Goal: Task Accomplishment & Management: Use online tool/utility

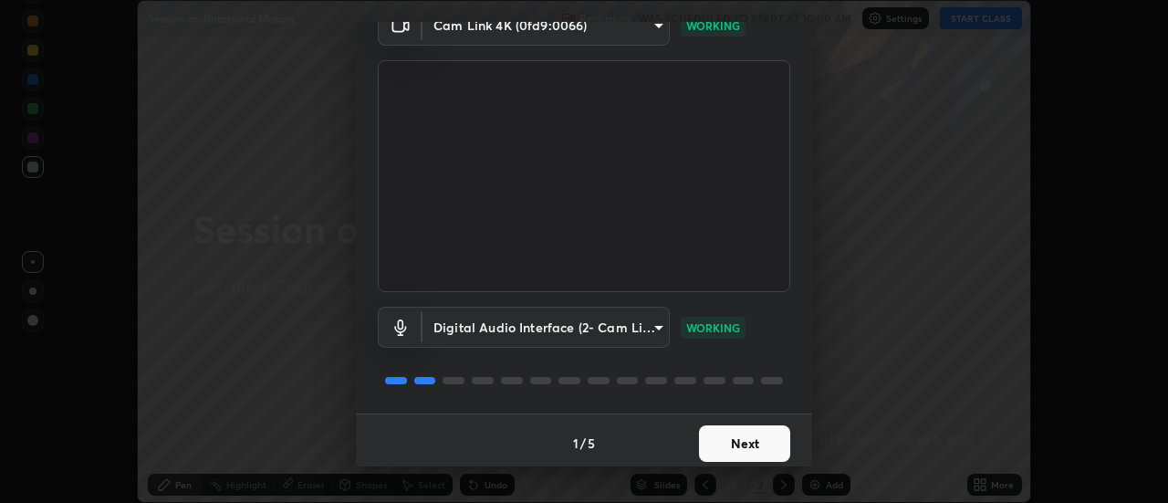
scroll to position [96, 0]
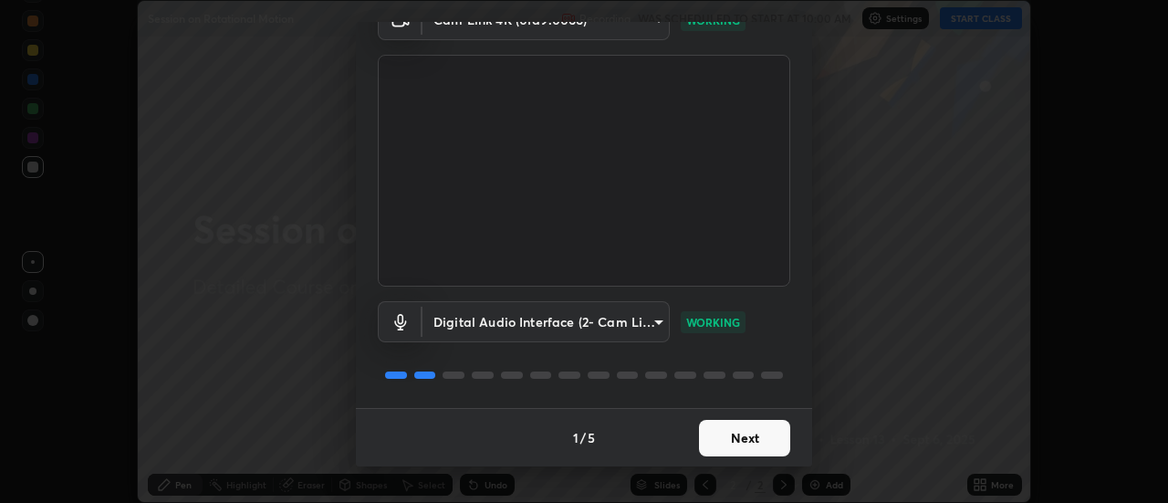
click at [722, 445] on button "Next" at bounding box center [744, 438] width 91 height 36
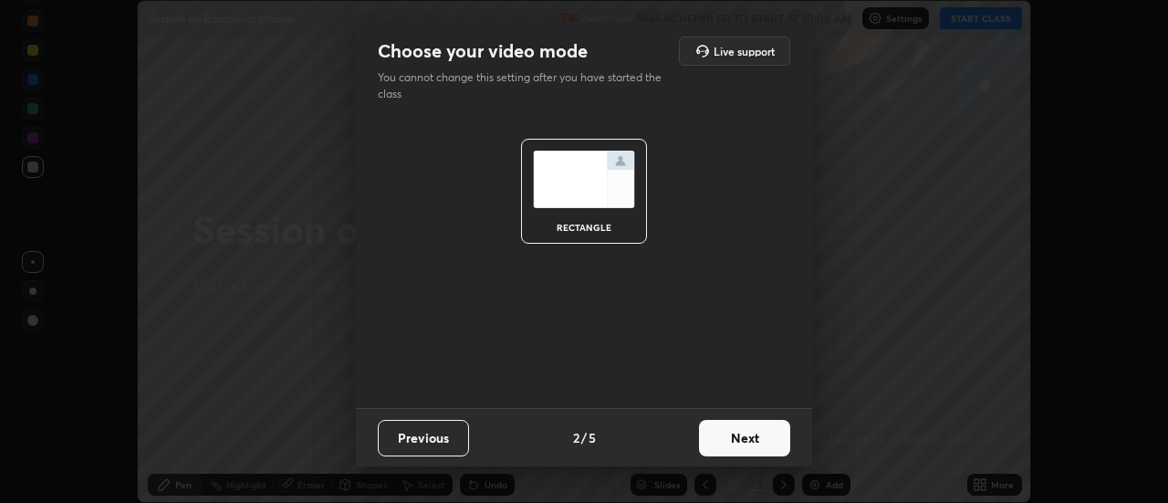
click at [722, 441] on button "Next" at bounding box center [744, 438] width 91 height 36
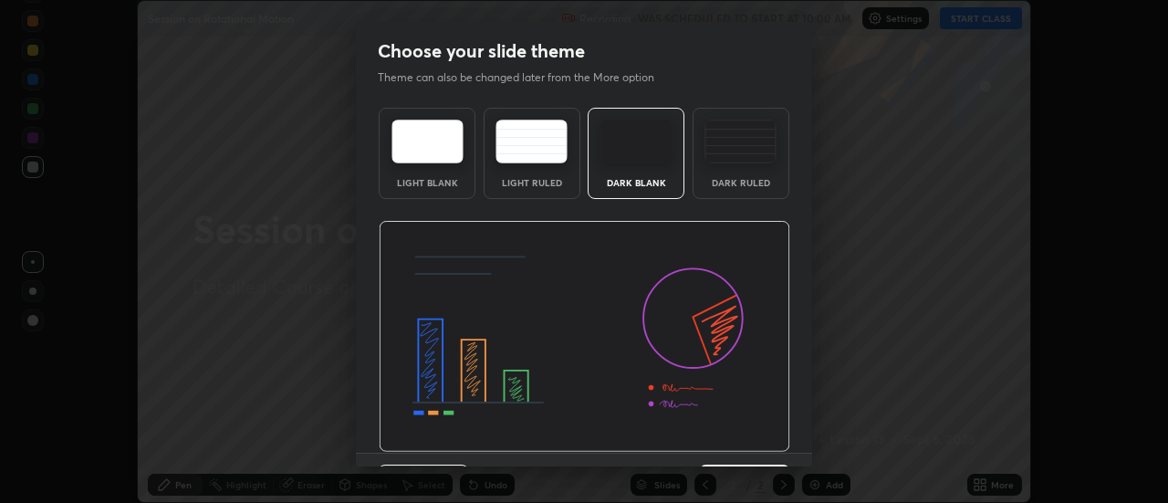
scroll to position [45, 0]
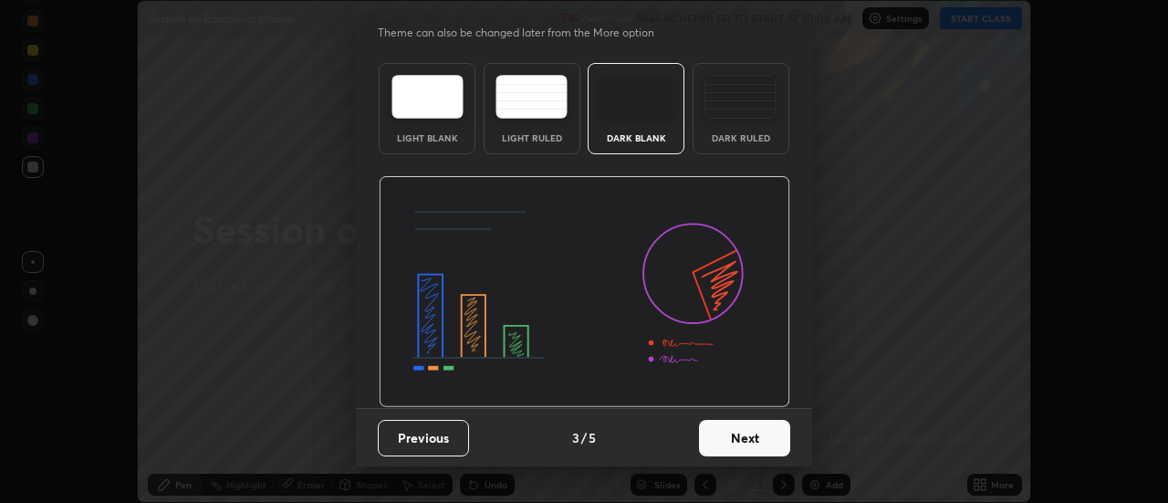
click at [730, 447] on button "Next" at bounding box center [744, 438] width 91 height 36
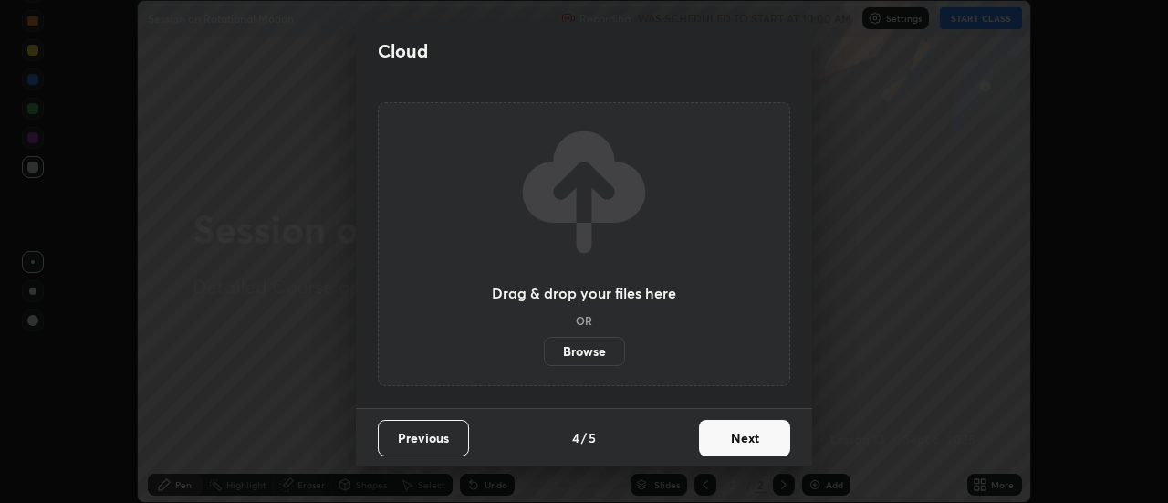
scroll to position [0, 0]
click at [732, 450] on button "Next" at bounding box center [744, 438] width 91 height 36
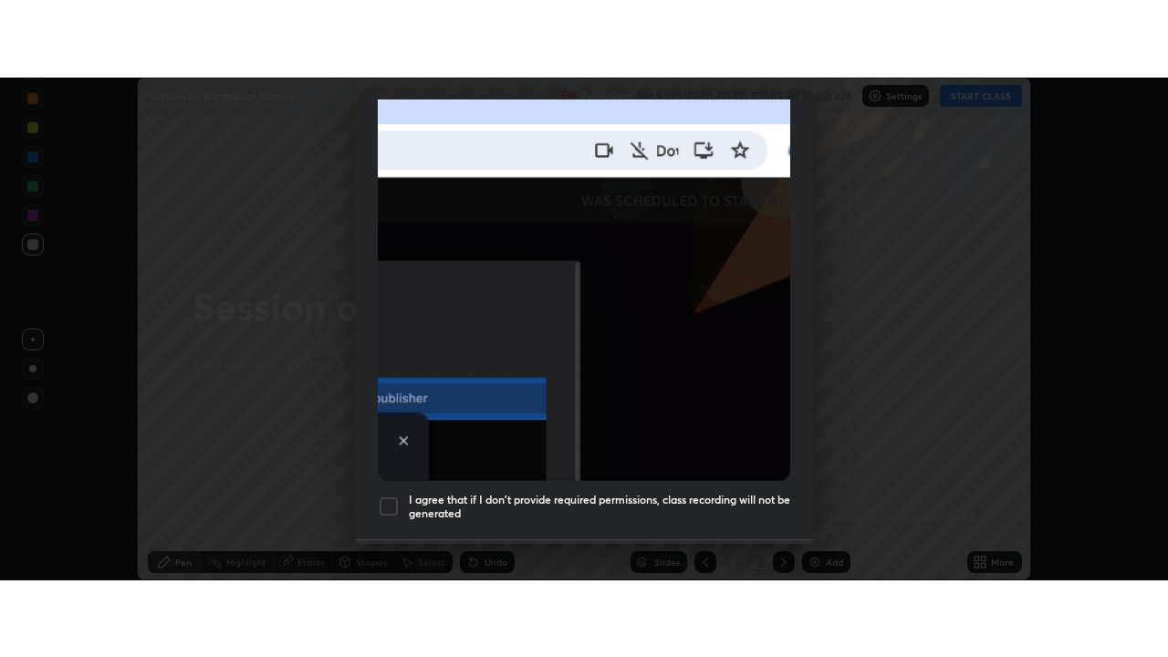
scroll to position [443, 0]
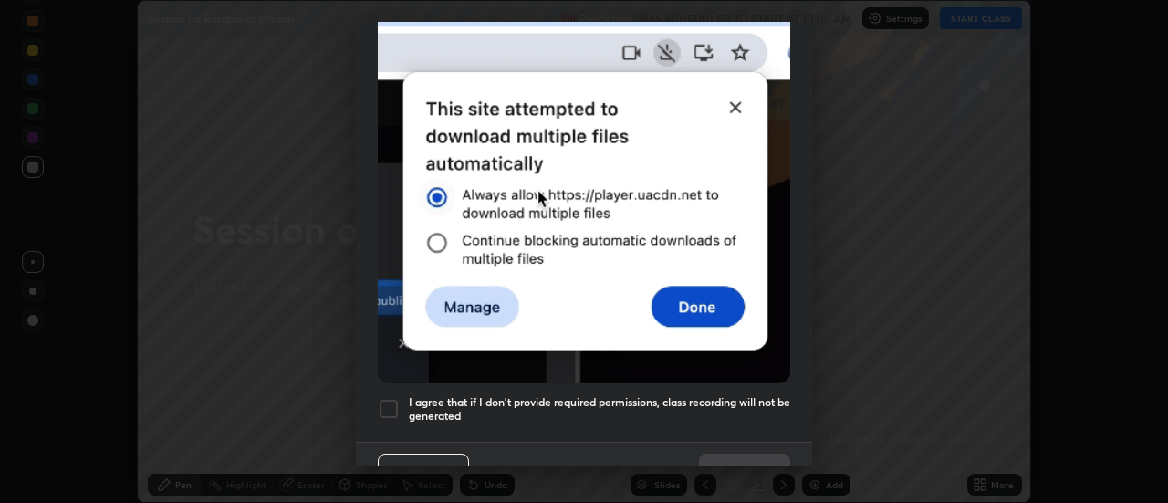
click at [393, 401] on div at bounding box center [389, 409] width 22 height 22
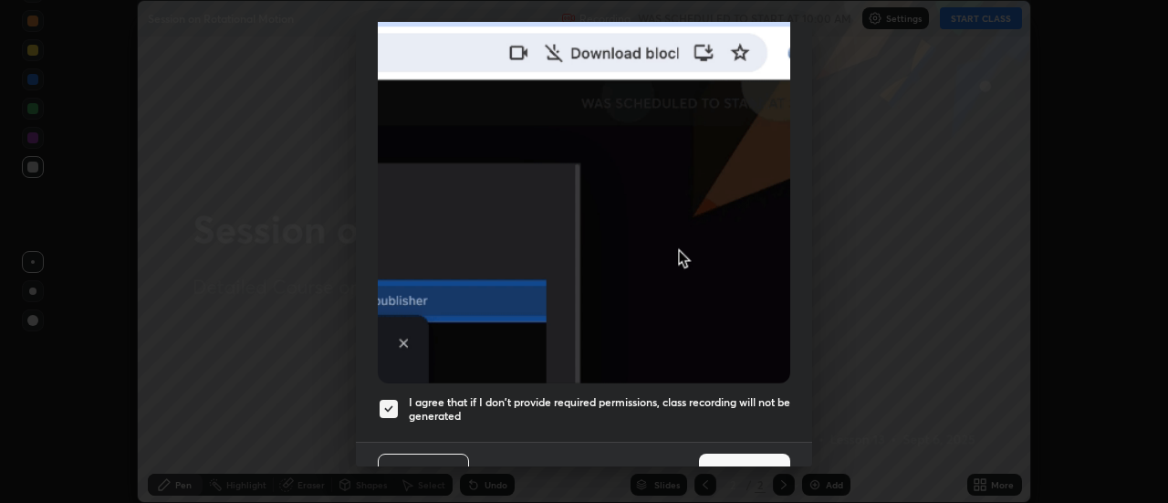
click at [747, 458] on button "Done" at bounding box center [744, 471] width 91 height 36
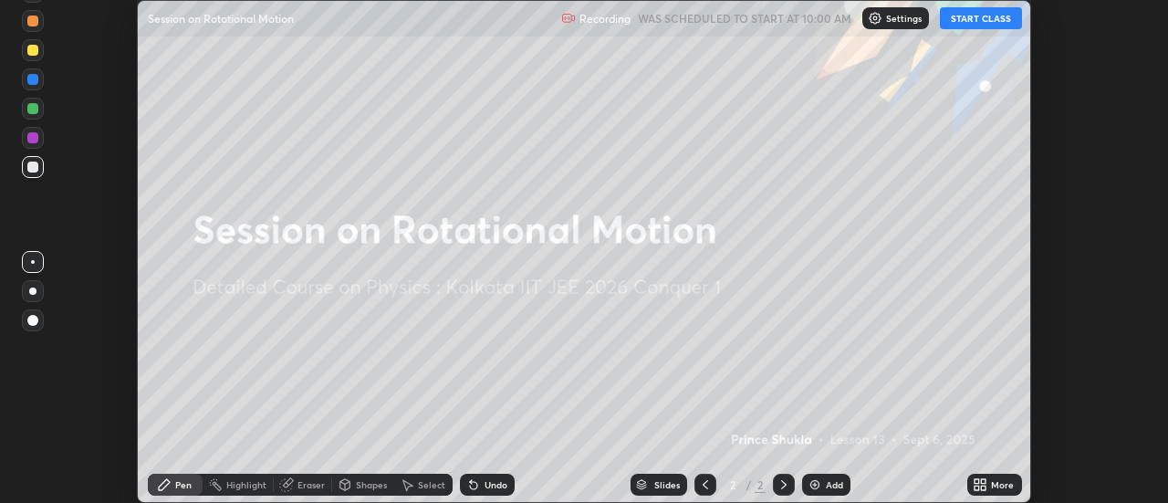
click at [992, 25] on button "START CLASS" at bounding box center [981, 18] width 82 height 22
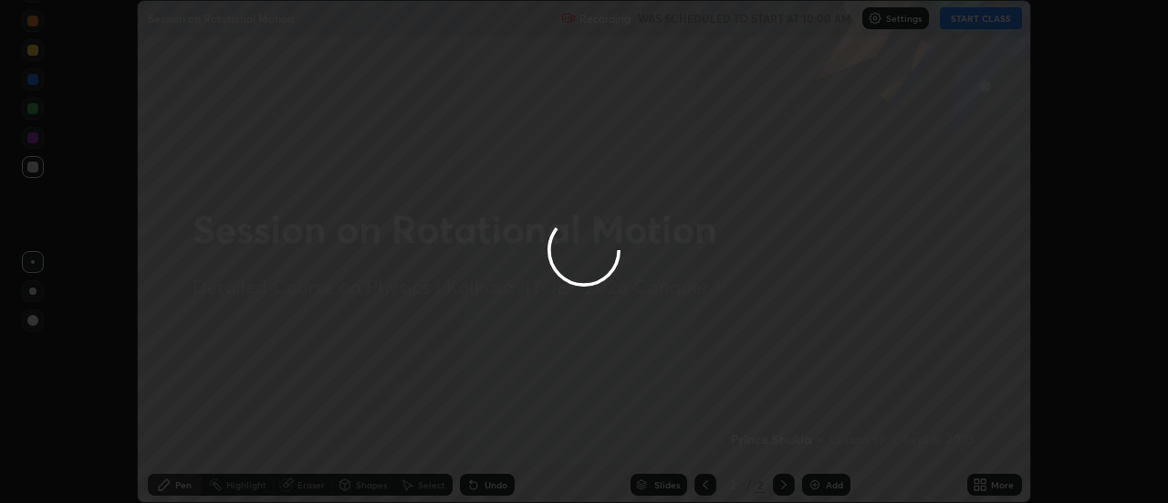
click at [995, 486] on div at bounding box center [584, 251] width 1168 height 503
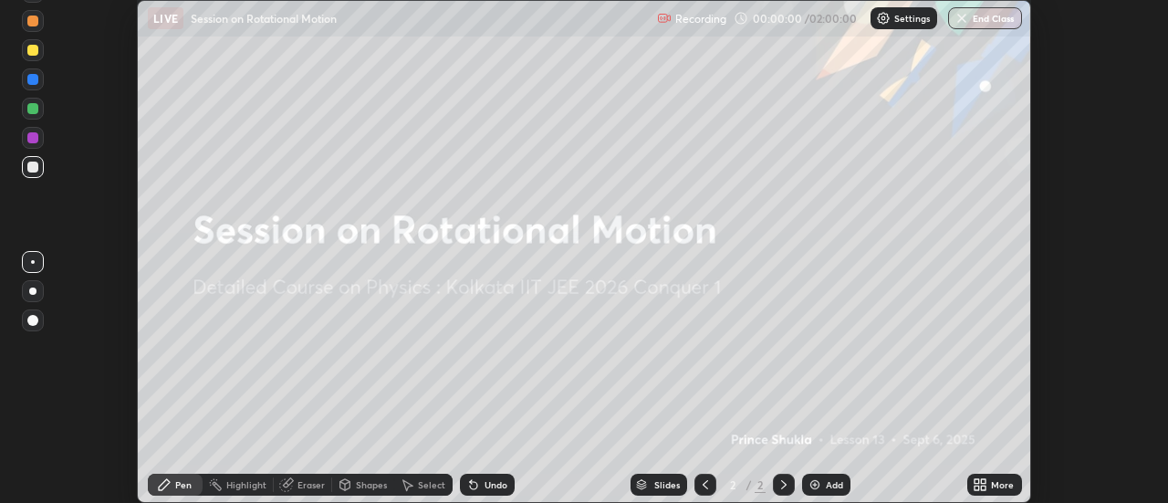
click at [983, 486] on icon at bounding box center [983, 487] width 5 height 5
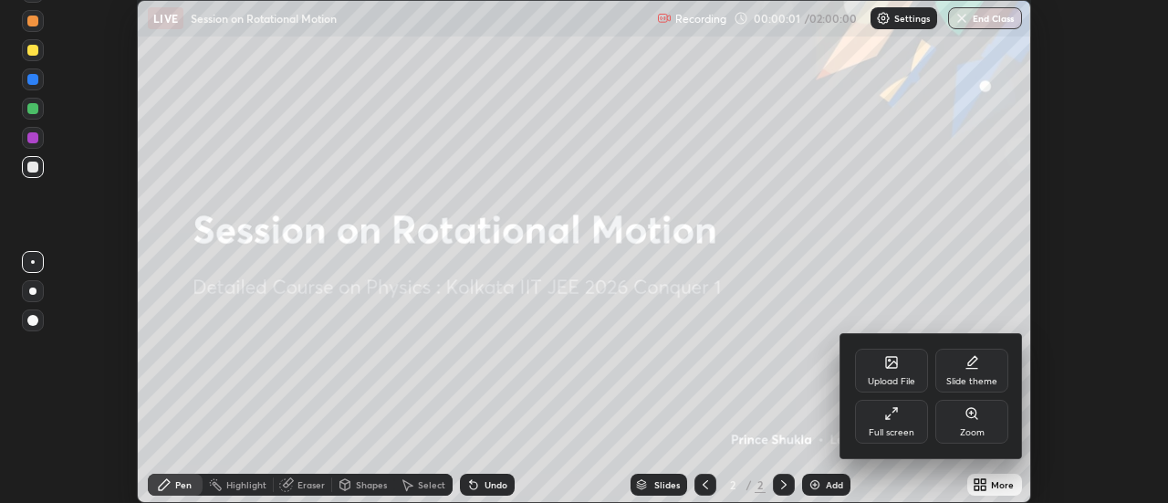
click at [913, 434] on div "Full screen" at bounding box center [891, 422] width 73 height 44
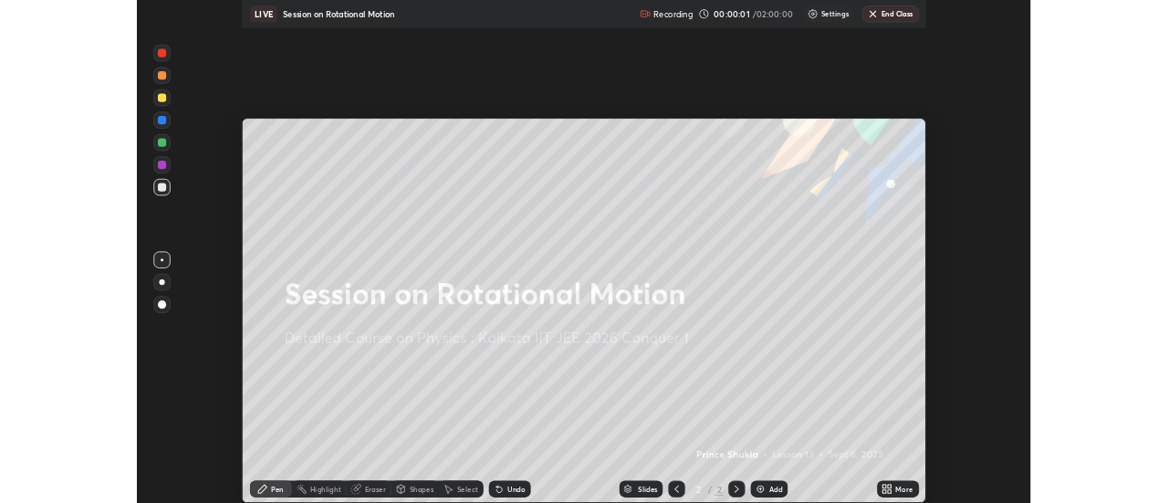
scroll to position [657, 1168]
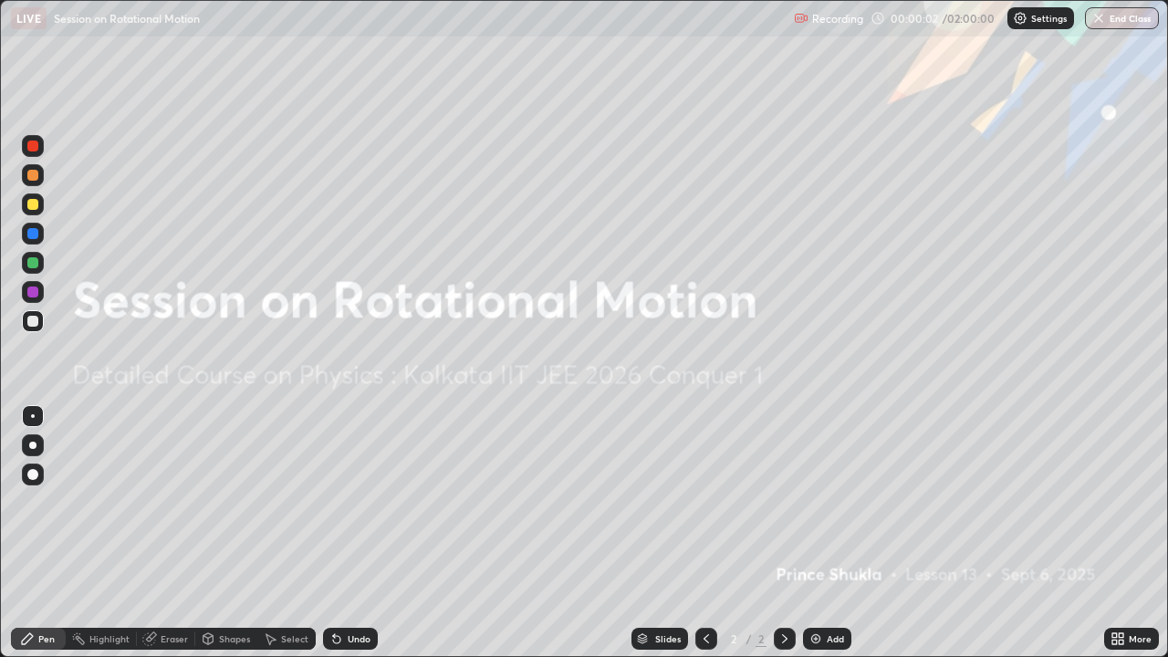
click at [823, 502] on div "Add" at bounding box center [827, 639] width 48 height 22
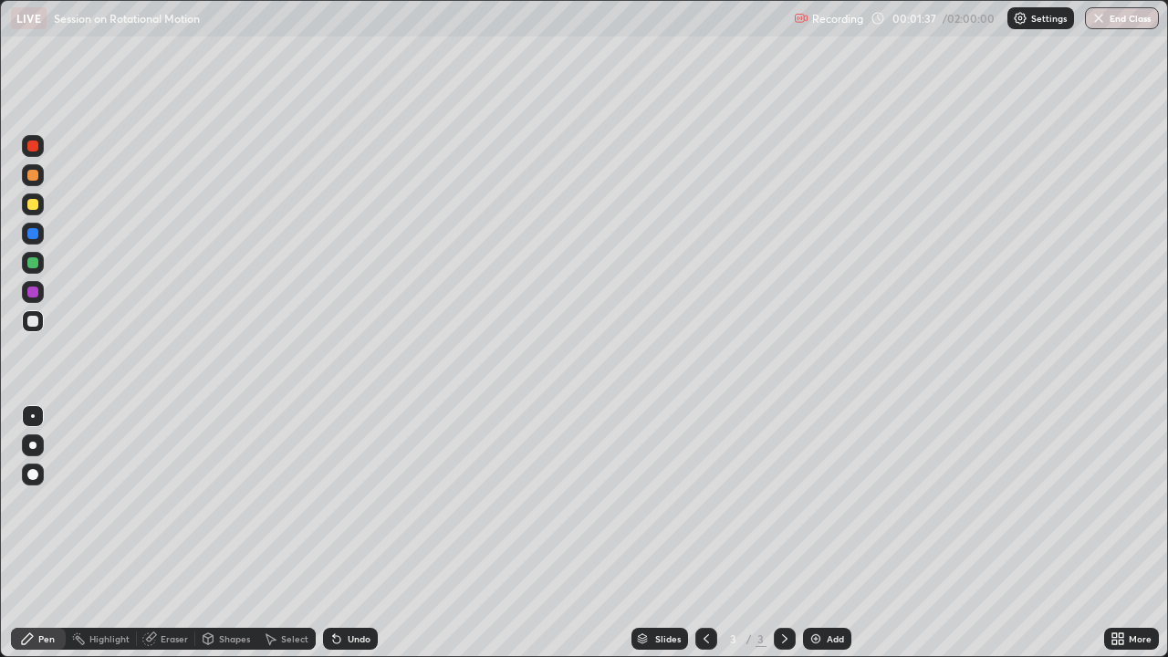
click at [33, 173] on div at bounding box center [32, 175] width 11 height 11
click at [39, 205] on div at bounding box center [33, 204] width 22 height 22
click at [357, 502] on div "Undo" at bounding box center [359, 638] width 23 height 9
click at [37, 236] on div at bounding box center [32, 233] width 11 height 11
click at [359, 502] on div "Undo" at bounding box center [359, 638] width 23 height 9
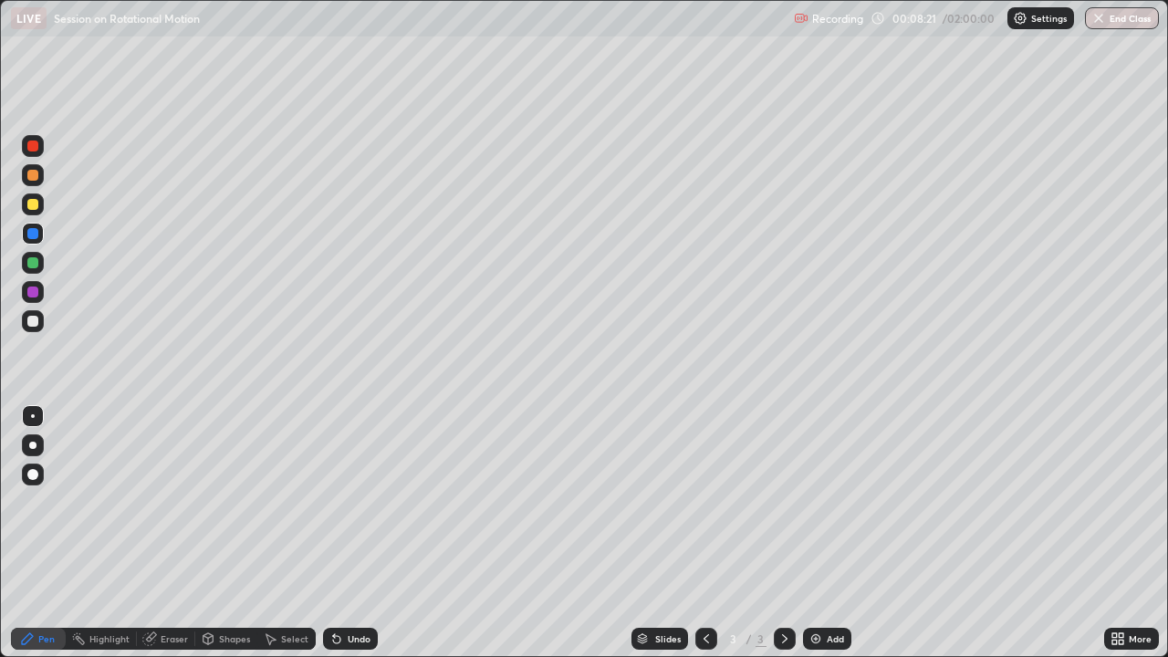
click at [352, 502] on div "Undo" at bounding box center [359, 638] width 23 height 9
click at [348, 502] on div "Undo" at bounding box center [359, 638] width 23 height 9
click at [348, 502] on div "Undo" at bounding box center [350, 639] width 55 height 22
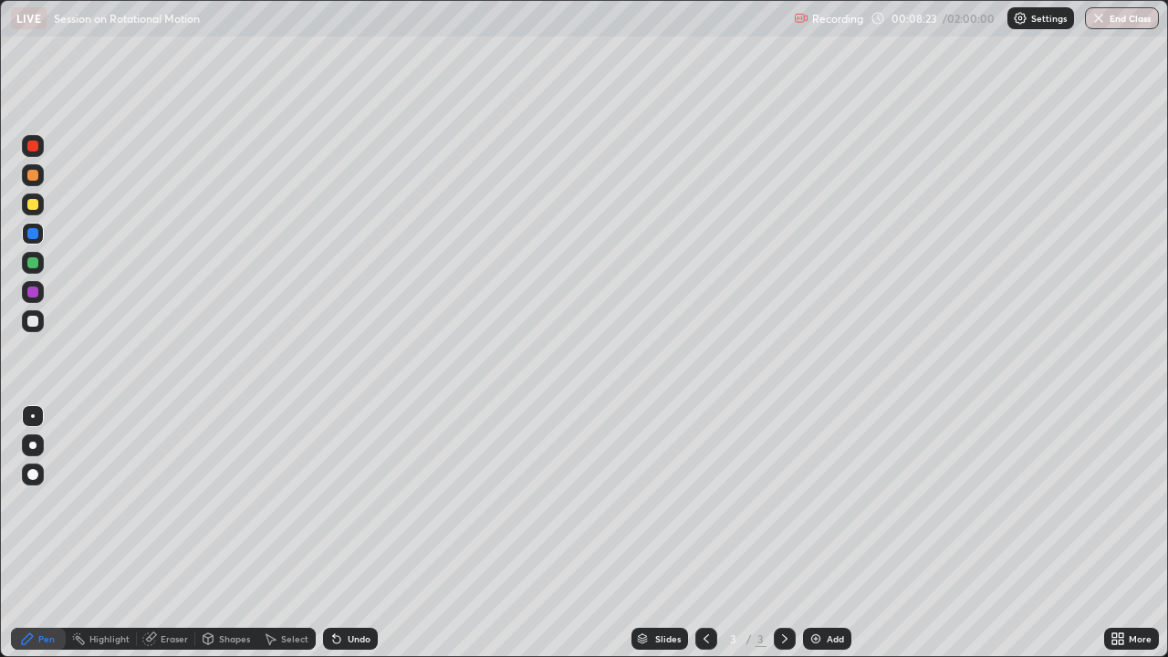
click at [348, 502] on div "Undo" at bounding box center [350, 639] width 55 height 22
click at [347, 502] on div "Undo" at bounding box center [350, 639] width 55 height 22
click at [35, 290] on div at bounding box center [32, 291] width 11 height 11
click at [358, 502] on div "Undo" at bounding box center [359, 638] width 23 height 9
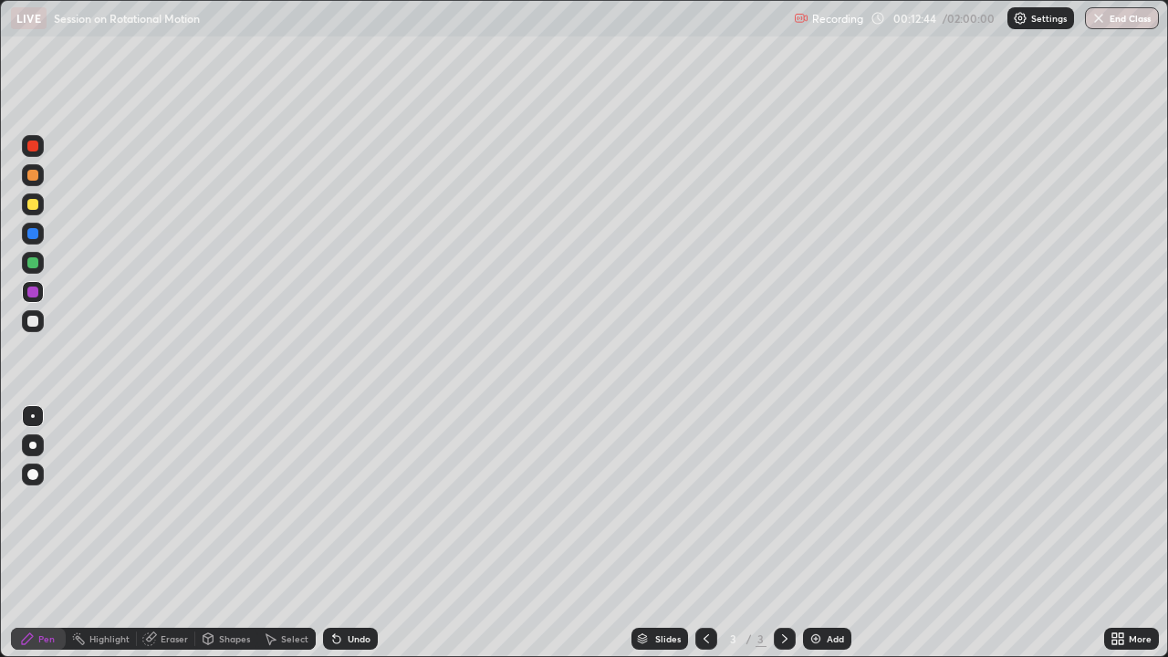
click at [367, 502] on div "Undo" at bounding box center [350, 639] width 55 height 22
click at [368, 502] on div "Undo" at bounding box center [350, 639] width 55 height 22
click at [369, 502] on div "Undo" at bounding box center [350, 639] width 55 height 22
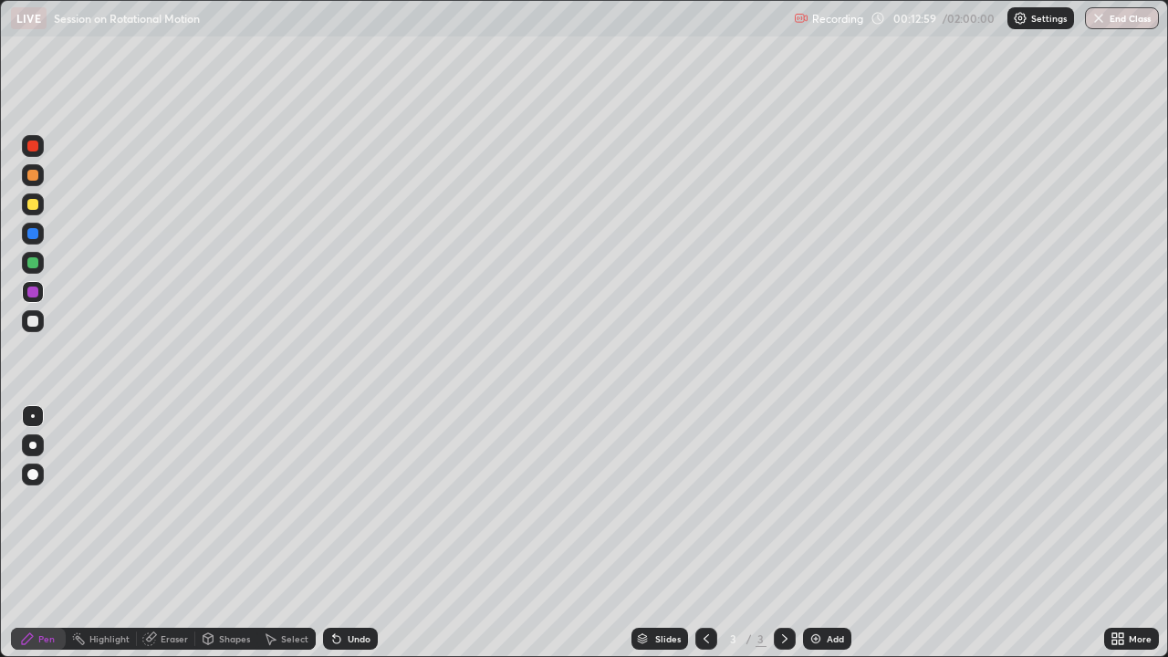
click at [171, 502] on div "Eraser" at bounding box center [174, 638] width 27 height 9
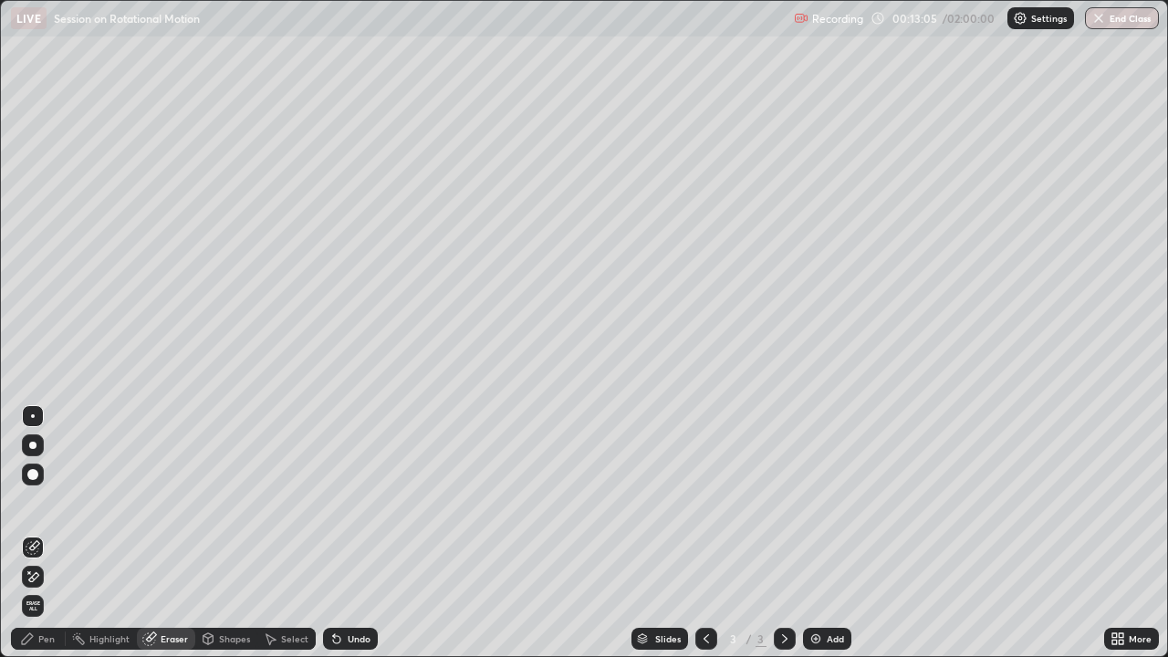
click at [59, 502] on div "Pen" at bounding box center [38, 639] width 55 height 22
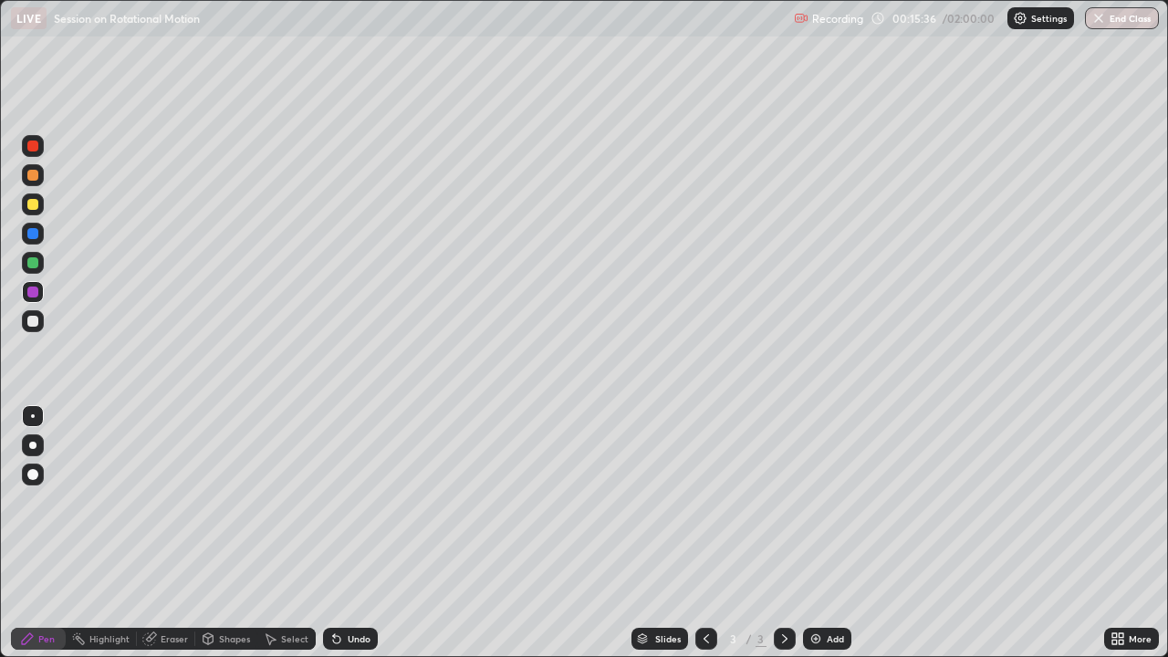
click at [819, 502] on img at bounding box center [815, 638] width 15 height 15
click at [701, 502] on icon at bounding box center [706, 638] width 15 height 15
click at [822, 502] on div "Add" at bounding box center [827, 639] width 48 height 22
click at [38, 172] on div at bounding box center [33, 175] width 22 height 22
click at [36, 212] on div at bounding box center [33, 204] width 22 height 22
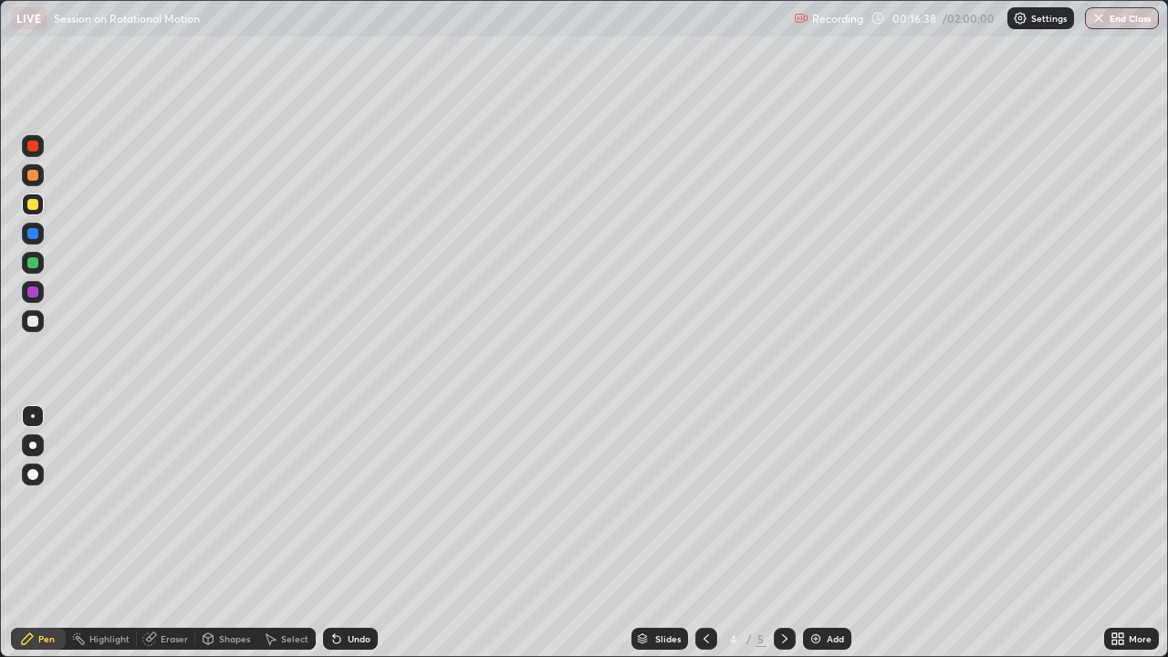
click at [355, 502] on div "Undo" at bounding box center [359, 638] width 23 height 9
click at [40, 206] on div at bounding box center [33, 204] width 22 height 22
click at [42, 177] on div at bounding box center [33, 175] width 22 height 22
click at [177, 502] on div "Eraser" at bounding box center [174, 638] width 27 height 9
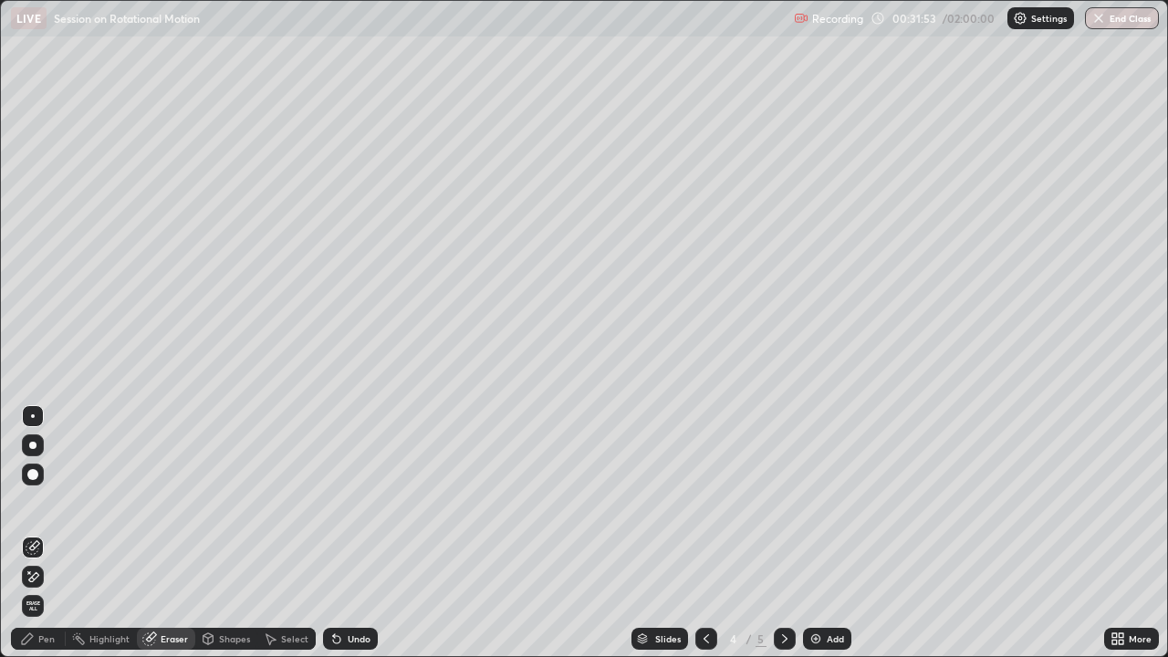
click at [56, 502] on div "Pen" at bounding box center [38, 639] width 55 height 22
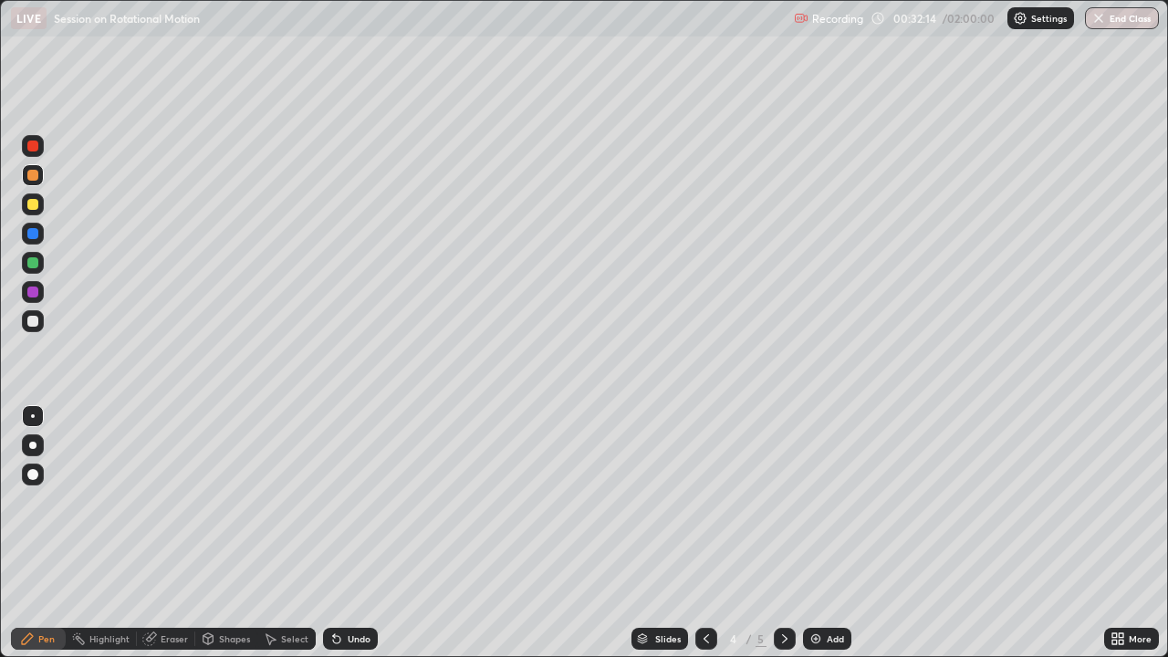
click at [831, 502] on div "Add" at bounding box center [834, 638] width 17 height 9
click at [703, 502] on icon at bounding box center [705, 638] width 5 height 9
click at [774, 502] on div at bounding box center [784, 639] width 22 height 22
click at [704, 502] on icon at bounding box center [706, 638] width 15 height 15
click at [781, 502] on icon at bounding box center [784, 638] width 15 height 15
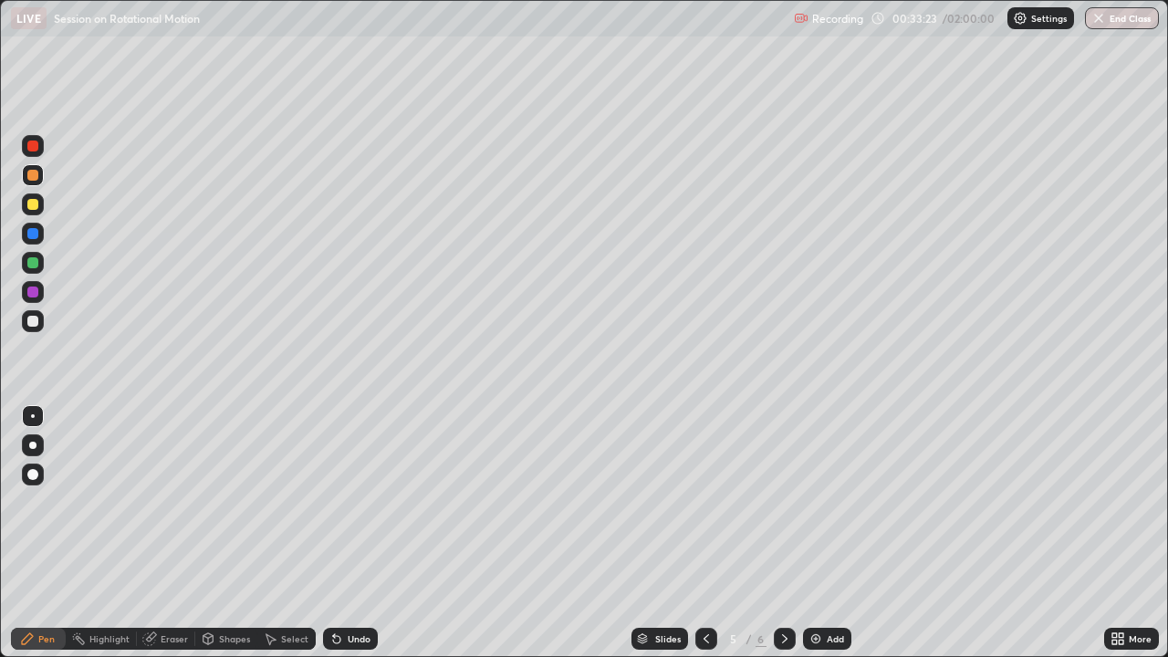
click at [704, 502] on icon at bounding box center [706, 638] width 15 height 15
click at [782, 502] on icon at bounding box center [784, 638] width 5 height 9
click at [812, 502] on img at bounding box center [815, 638] width 15 height 15
click at [43, 211] on div at bounding box center [33, 204] width 22 height 29
click at [37, 179] on div at bounding box center [32, 175] width 11 height 11
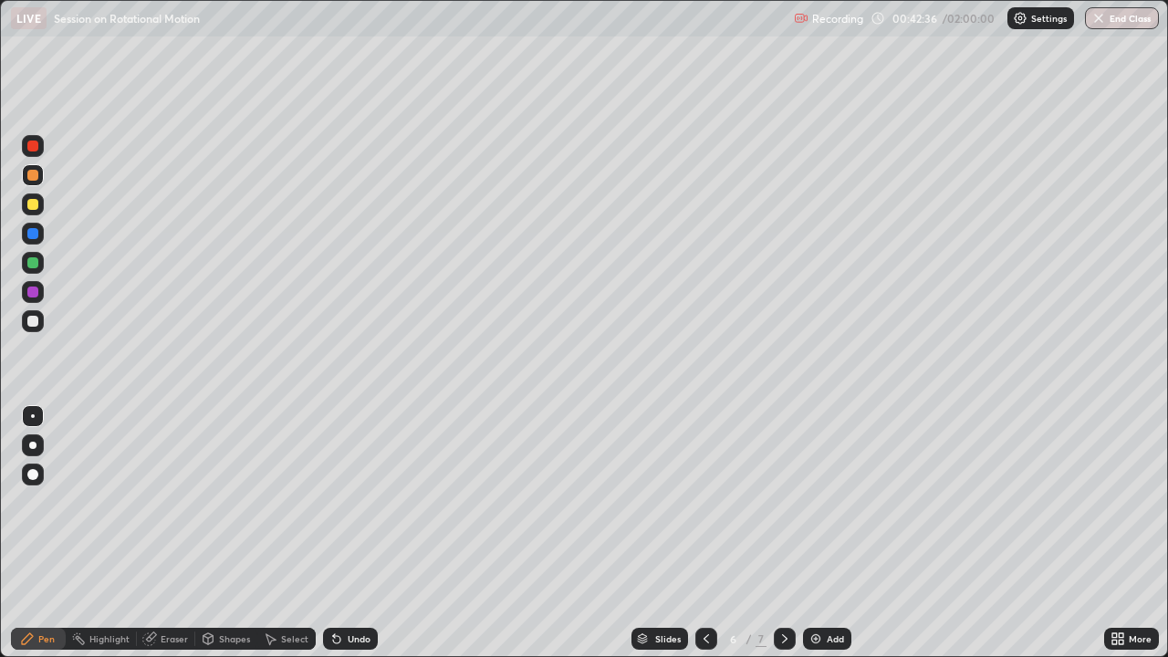
click at [34, 147] on div at bounding box center [32, 145] width 11 height 11
click at [182, 502] on div "Eraser" at bounding box center [174, 638] width 27 height 9
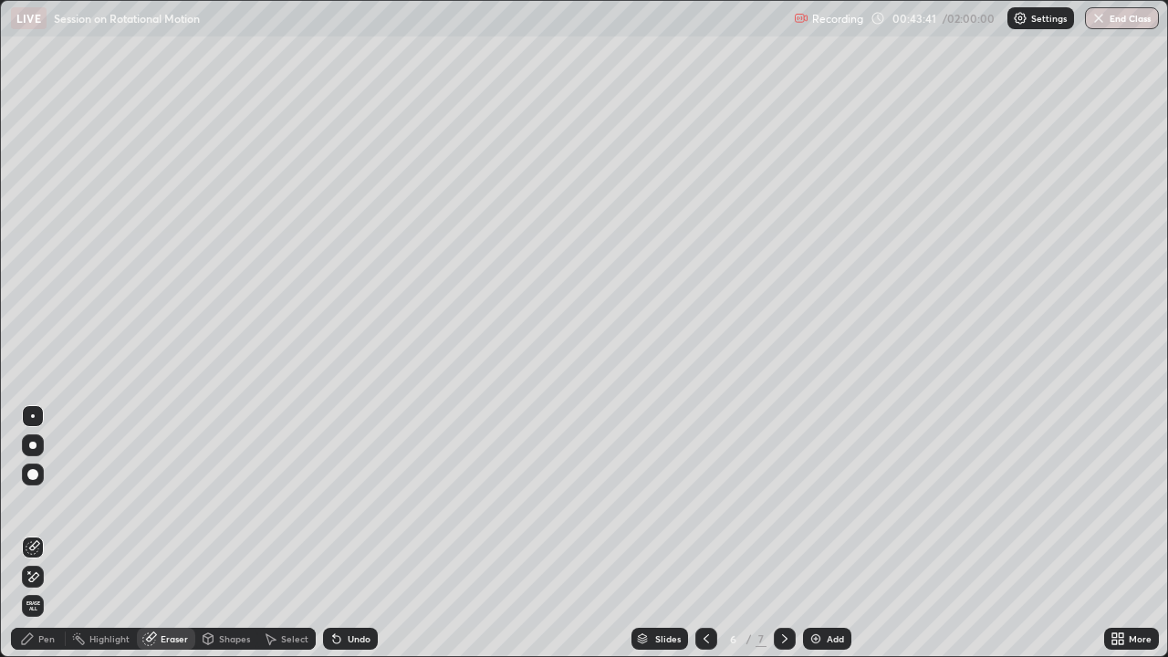
click at [58, 502] on div "Pen" at bounding box center [38, 639] width 55 height 22
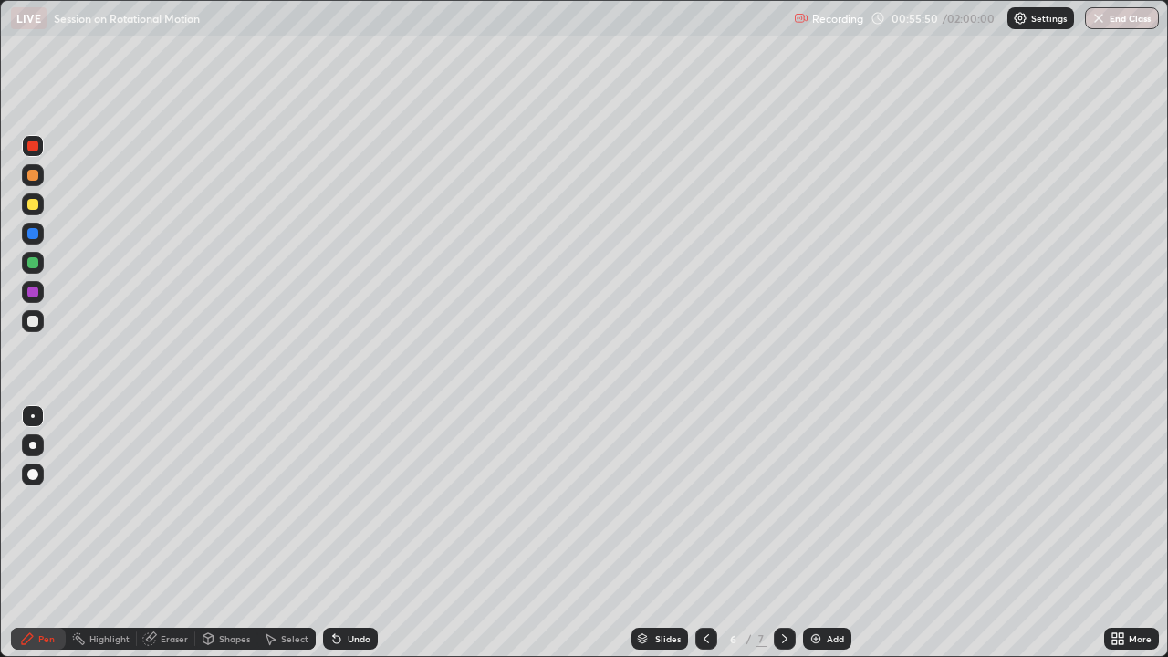
click at [39, 472] on div at bounding box center [33, 474] width 22 height 22
click at [32, 447] on div at bounding box center [32, 444] width 7 height 7
click at [43, 326] on div at bounding box center [33, 321] width 22 height 22
click at [830, 502] on div "Add" at bounding box center [827, 639] width 48 height 22
click at [704, 502] on icon at bounding box center [706, 638] width 15 height 15
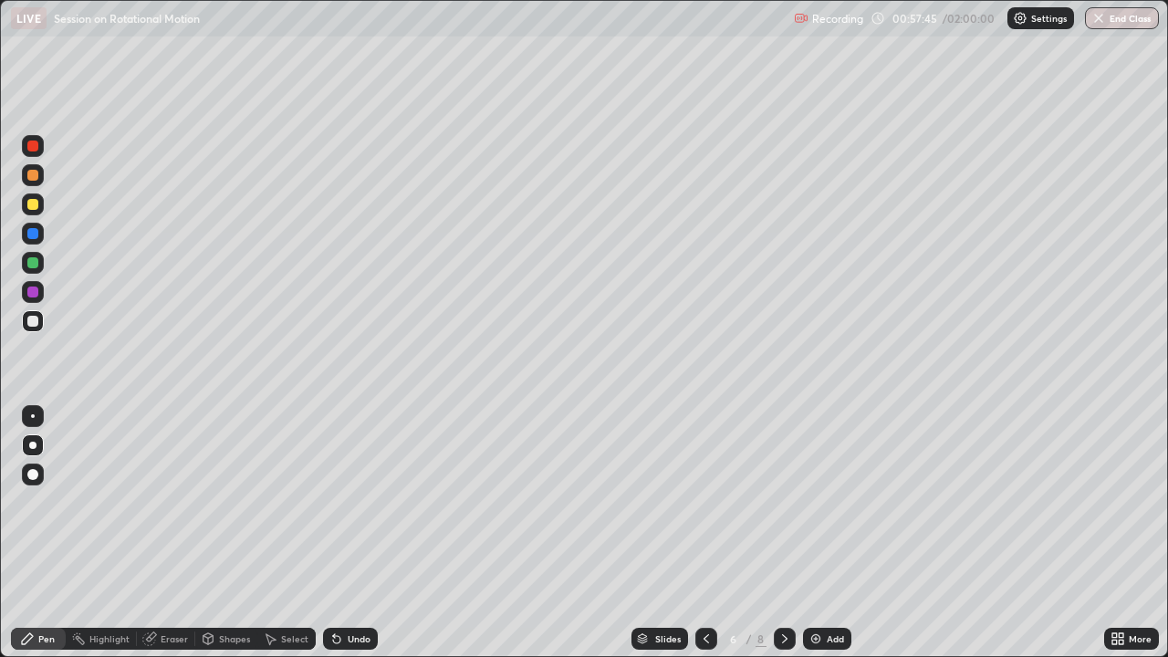
click at [783, 502] on icon at bounding box center [784, 638] width 15 height 15
click at [704, 502] on icon at bounding box center [706, 638] width 15 height 15
click at [782, 502] on icon at bounding box center [784, 638] width 15 height 15
click at [705, 502] on icon at bounding box center [706, 638] width 15 height 15
click at [783, 502] on icon at bounding box center [784, 638] width 15 height 15
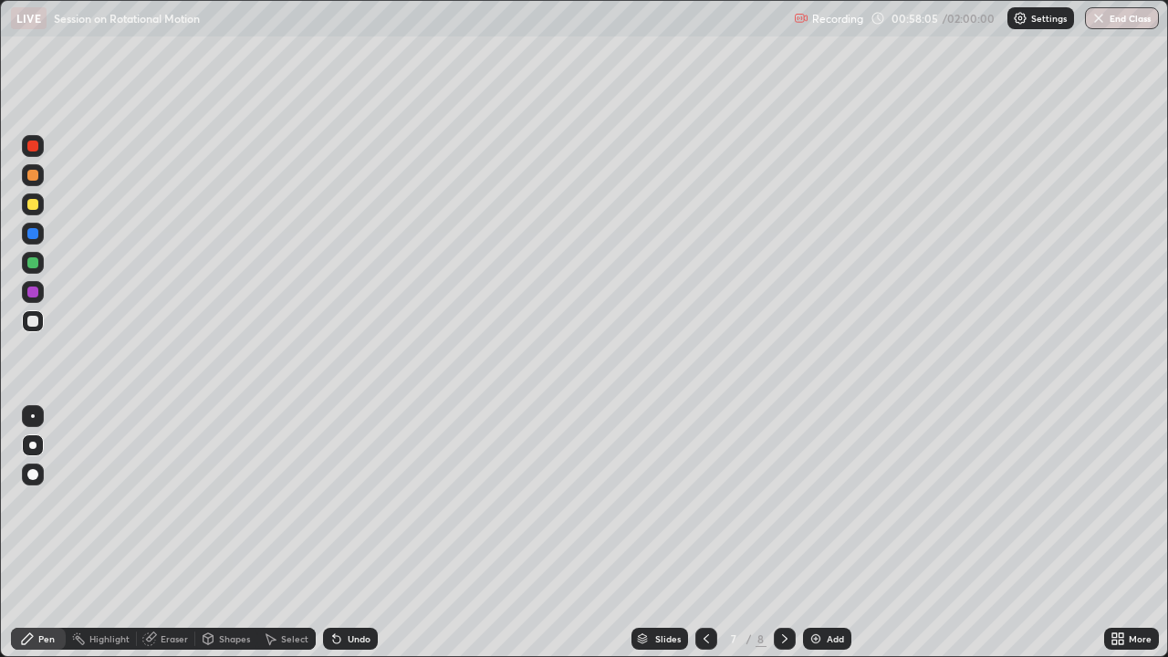
click at [707, 502] on icon at bounding box center [706, 638] width 15 height 15
click at [788, 502] on div at bounding box center [784, 639] width 22 height 22
click at [704, 502] on icon at bounding box center [706, 638] width 15 height 15
click at [782, 502] on icon at bounding box center [784, 638] width 15 height 15
click at [705, 502] on div at bounding box center [706, 639] width 22 height 22
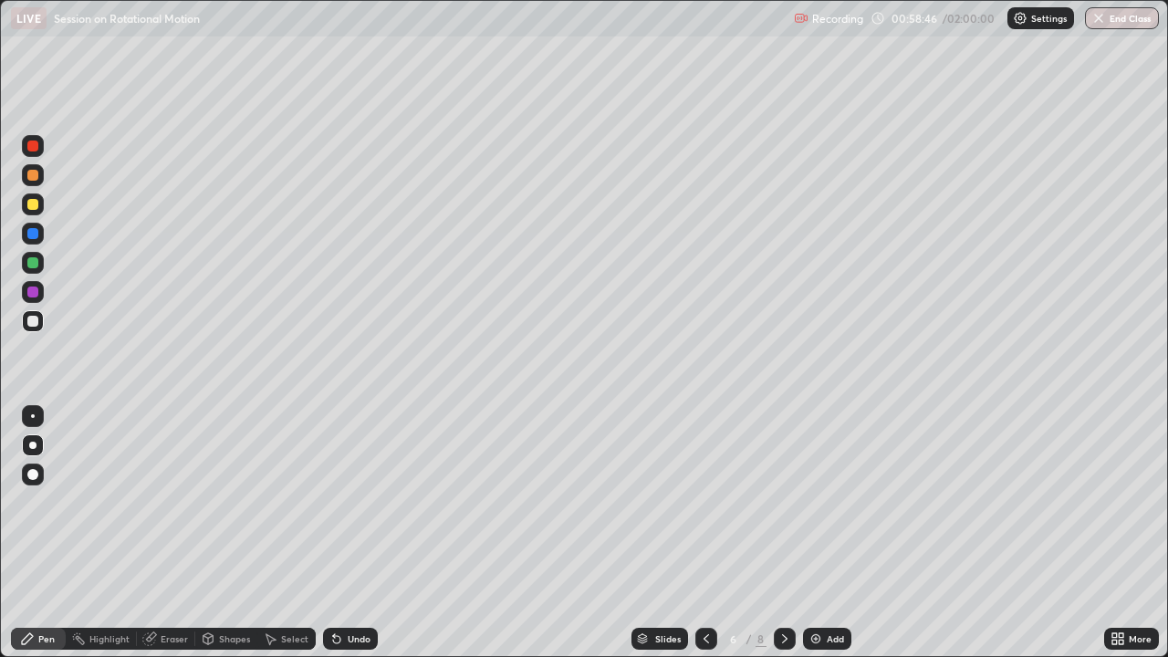
click at [782, 502] on icon at bounding box center [784, 638] width 5 height 9
click at [699, 502] on icon at bounding box center [706, 638] width 15 height 15
click at [782, 502] on icon at bounding box center [784, 638] width 5 height 9
click at [705, 502] on icon at bounding box center [705, 638] width 5 height 9
click at [782, 502] on icon at bounding box center [784, 638] width 15 height 15
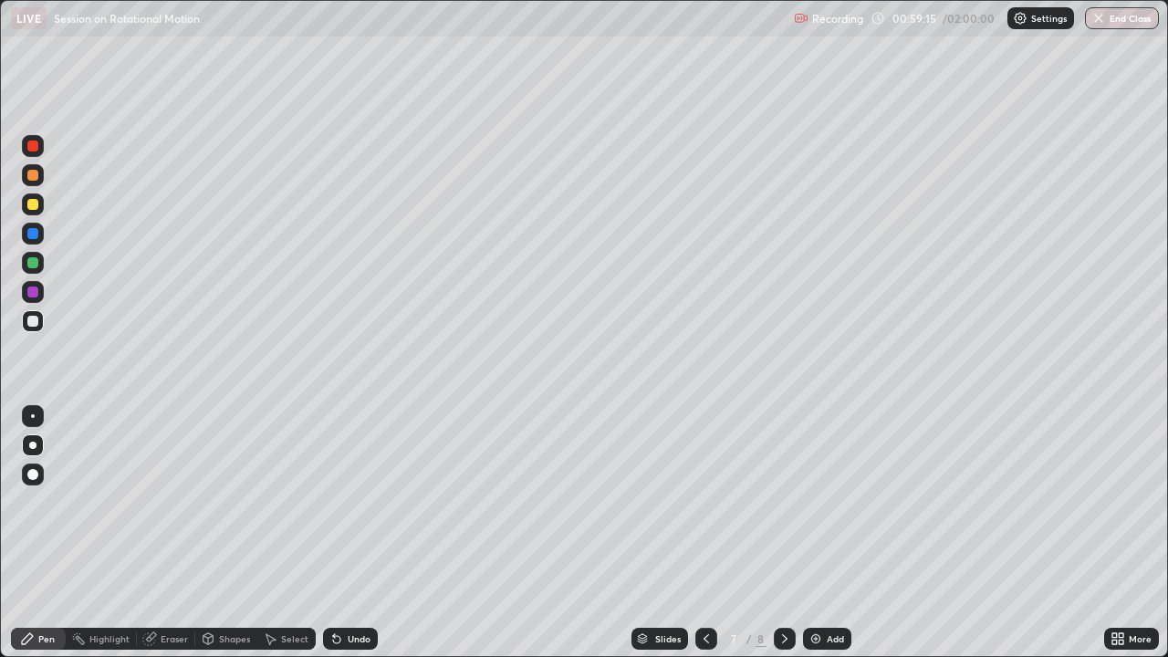
click at [703, 502] on icon at bounding box center [706, 638] width 15 height 15
click at [783, 502] on icon at bounding box center [784, 638] width 15 height 15
click at [358, 502] on div "Undo" at bounding box center [350, 639] width 55 height 22
click at [363, 502] on div "Undo" at bounding box center [350, 639] width 55 height 22
click at [362, 502] on div "Undo" at bounding box center [350, 639] width 55 height 22
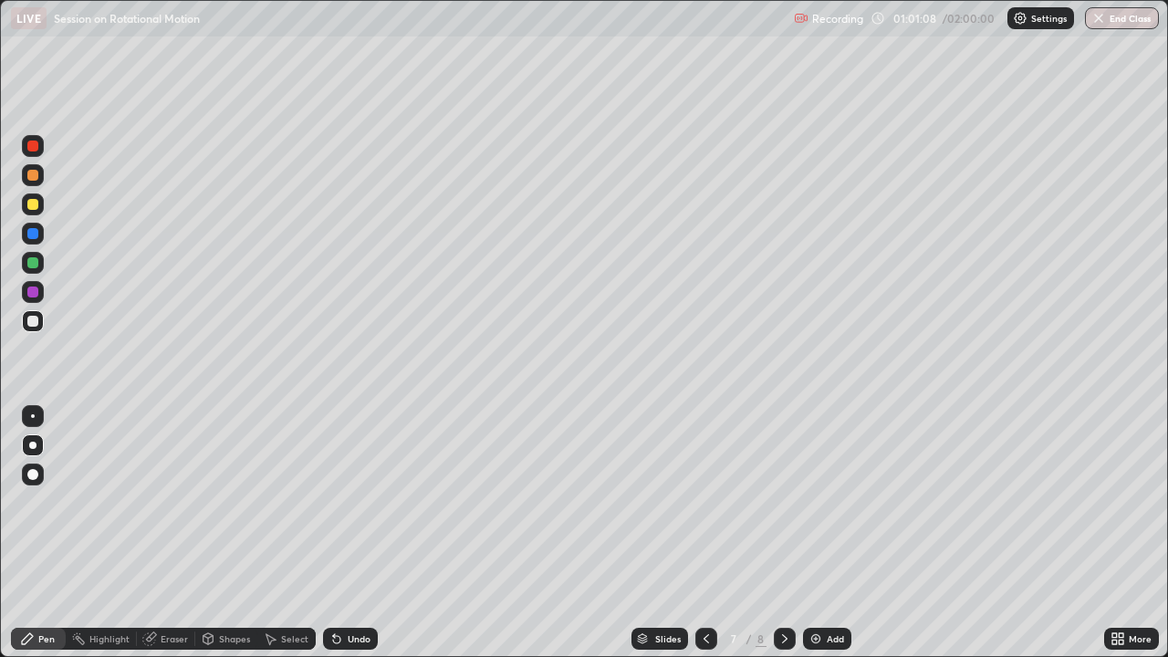
click at [703, 502] on icon at bounding box center [706, 638] width 15 height 15
click at [782, 502] on icon at bounding box center [784, 638] width 15 height 15
click at [705, 502] on icon at bounding box center [706, 638] width 15 height 15
click at [783, 502] on icon at bounding box center [784, 638] width 15 height 15
click at [174, 502] on div "Eraser" at bounding box center [166, 639] width 58 height 22
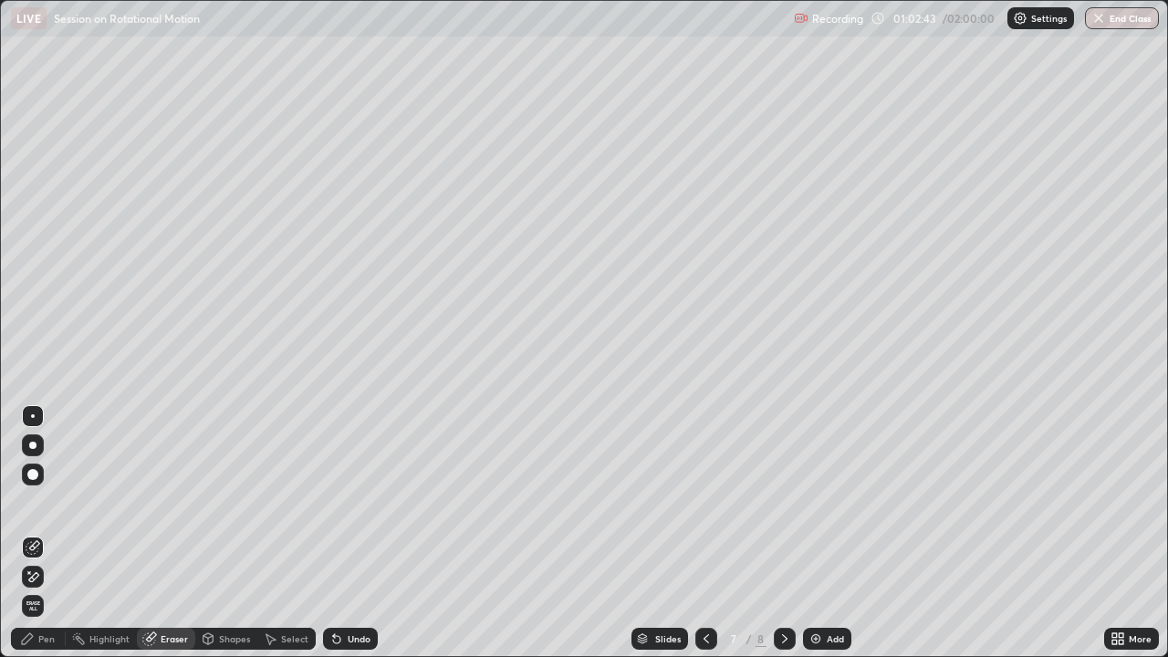
click at [821, 502] on div "Add" at bounding box center [827, 639] width 48 height 22
click at [55, 502] on div "Pen" at bounding box center [38, 639] width 55 height 22
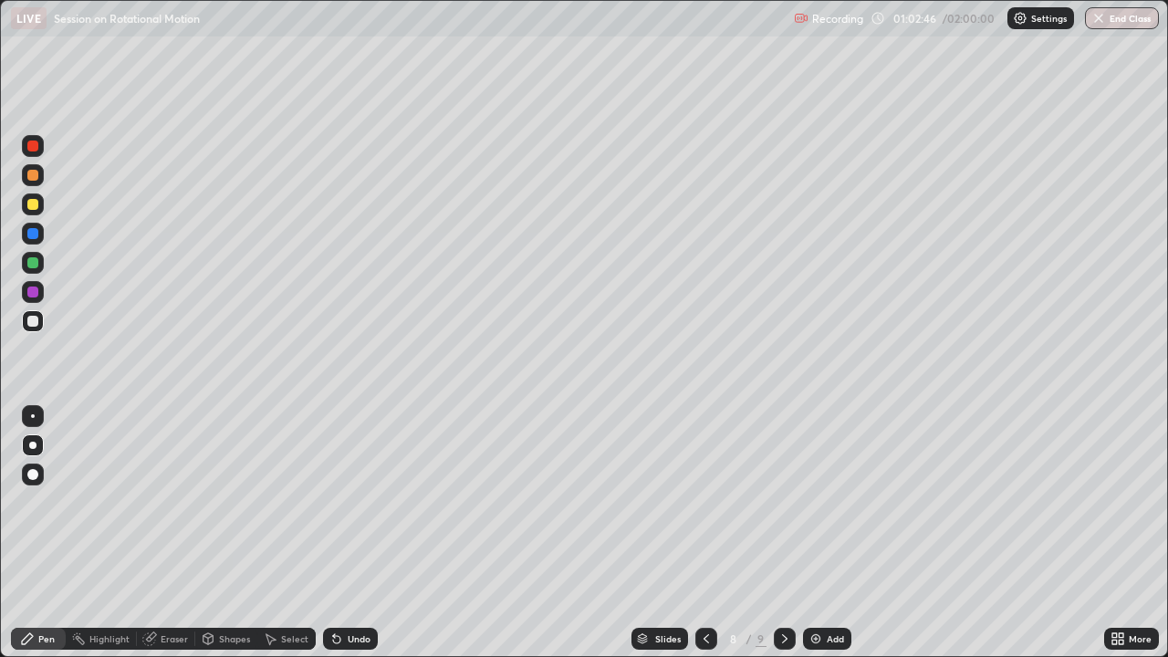
click at [54, 502] on div "Pen" at bounding box center [38, 639] width 55 height 22
click at [37, 203] on div at bounding box center [32, 204] width 11 height 11
click at [63, 502] on div "Pen" at bounding box center [38, 639] width 55 height 22
click at [34, 292] on div at bounding box center [32, 291] width 11 height 11
click at [35, 213] on div at bounding box center [33, 204] width 22 height 22
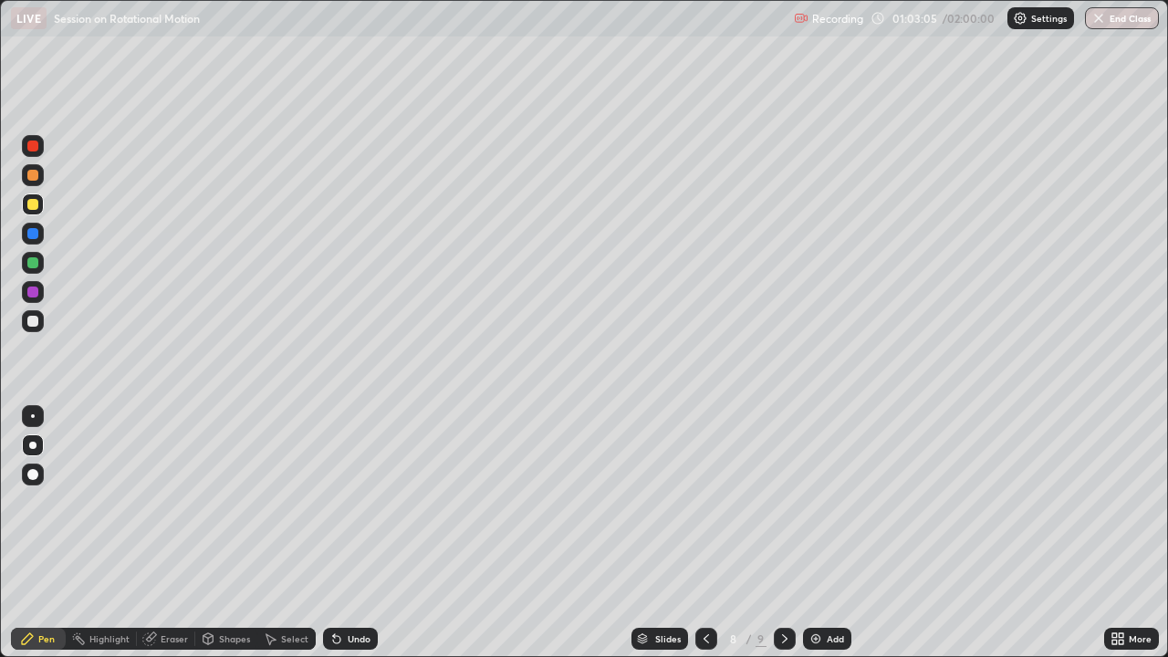
click at [35, 180] on div at bounding box center [32, 175] width 11 height 11
click at [37, 205] on div at bounding box center [32, 204] width 11 height 11
click at [41, 298] on div at bounding box center [33, 292] width 22 height 22
click at [39, 199] on div at bounding box center [33, 204] width 22 height 22
click at [40, 268] on div at bounding box center [33, 263] width 22 height 22
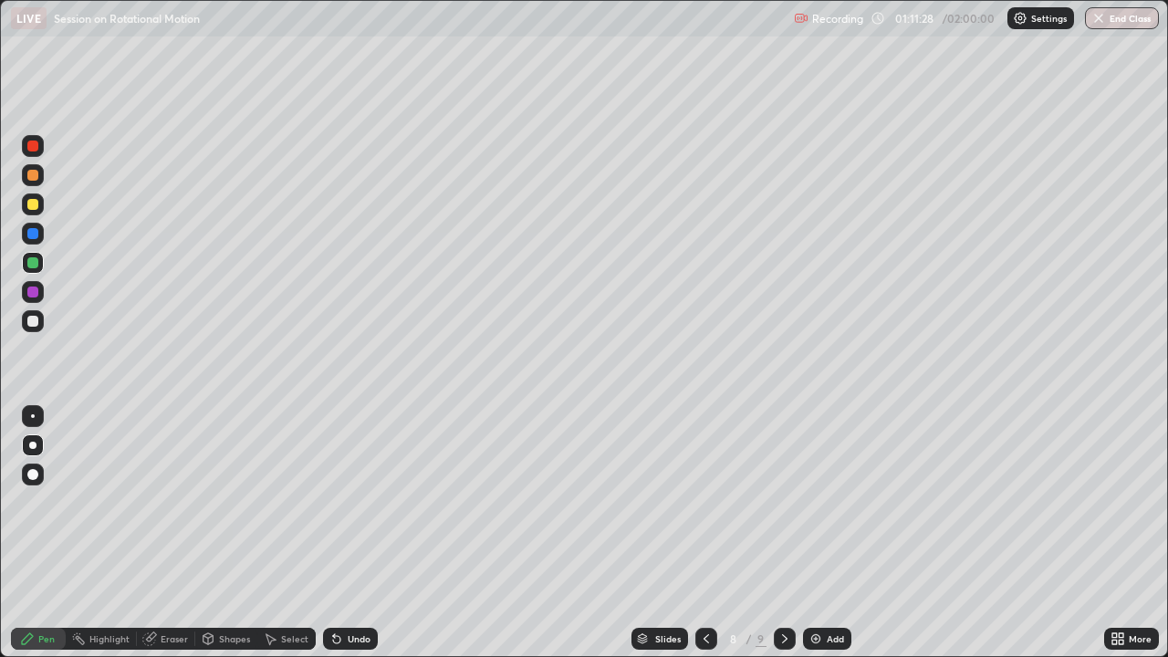
click at [824, 502] on div "Add" at bounding box center [827, 639] width 48 height 22
click at [36, 202] on div at bounding box center [32, 204] width 11 height 11
click at [36, 176] on div at bounding box center [32, 175] width 11 height 11
click at [43, 207] on div at bounding box center [33, 204] width 22 height 22
click at [353, 502] on div "Undo" at bounding box center [359, 638] width 23 height 9
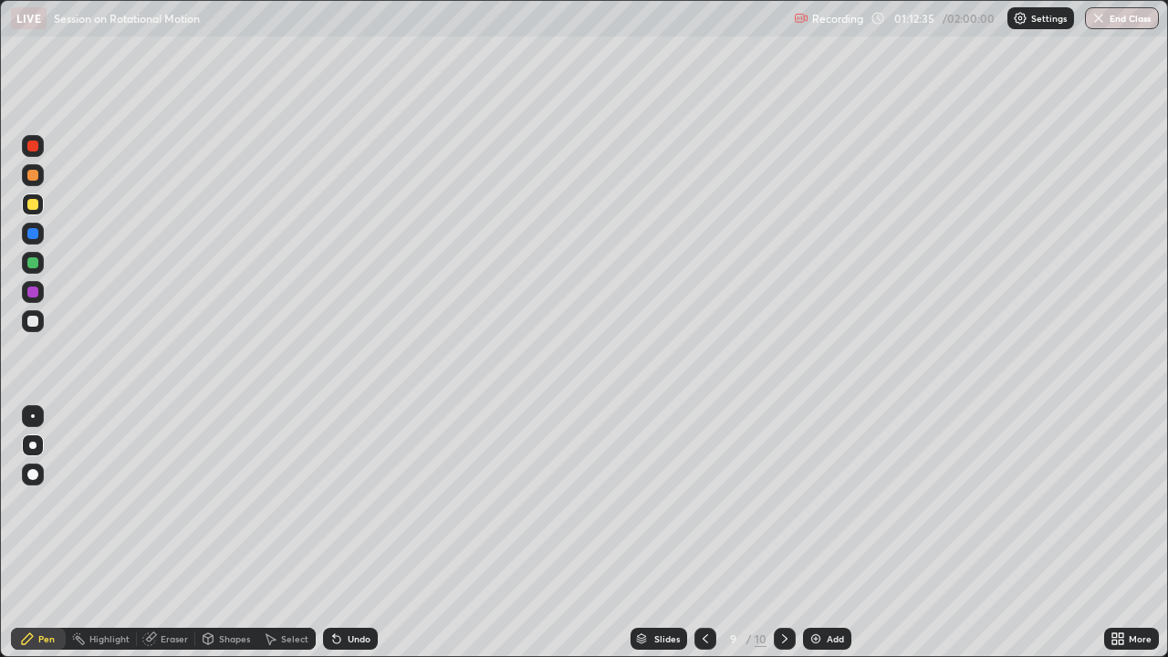
click at [355, 502] on div "Undo" at bounding box center [350, 639] width 55 height 22
click at [37, 264] on div at bounding box center [32, 262] width 11 height 11
click at [358, 502] on div "Undo" at bounding box center [359, 638] width 23 height 9
click at [43, 237] on div at bounding box center [33, 234] width 22 height 22
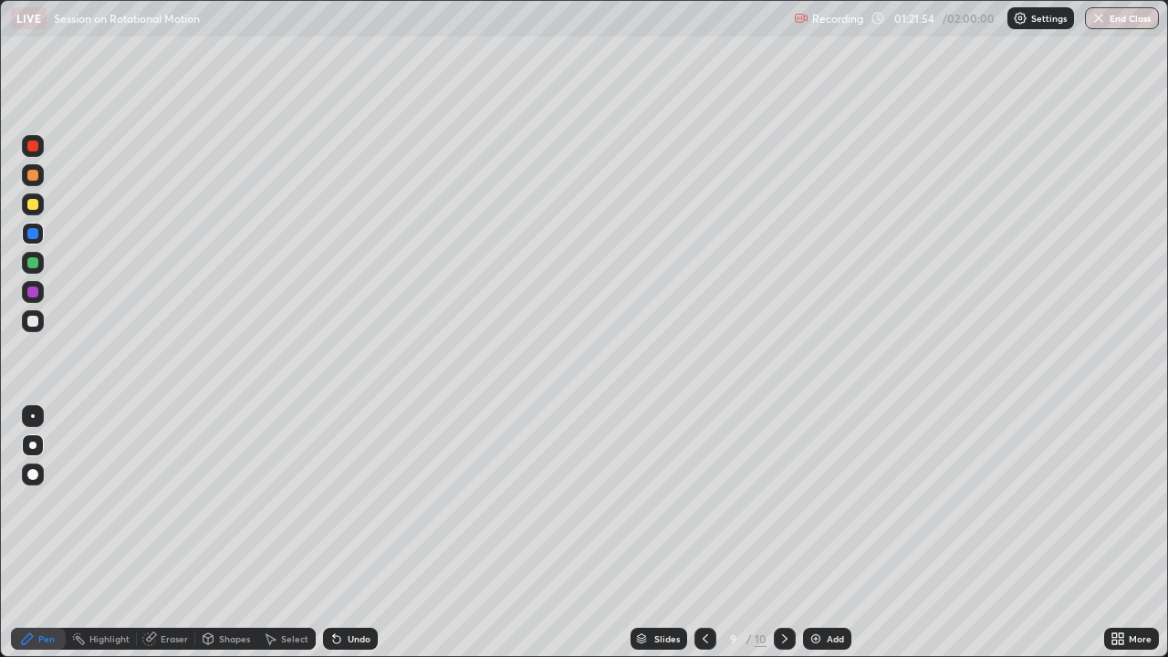
click at [39, 206] on div at bounding box center [33, 204] width 22 height 22
click at [826, 502] on div "Add" at bounding box center [827, 639] width 48 height 22
click at [701, 502] on icon at bounding box center [706, 638] width 15 height 15
click at [784, 502] on icon at bounding box center [784, 638] width 15 height 15
click at [704, 502] on icon at bounding box center [706, 638] width 15 height 15
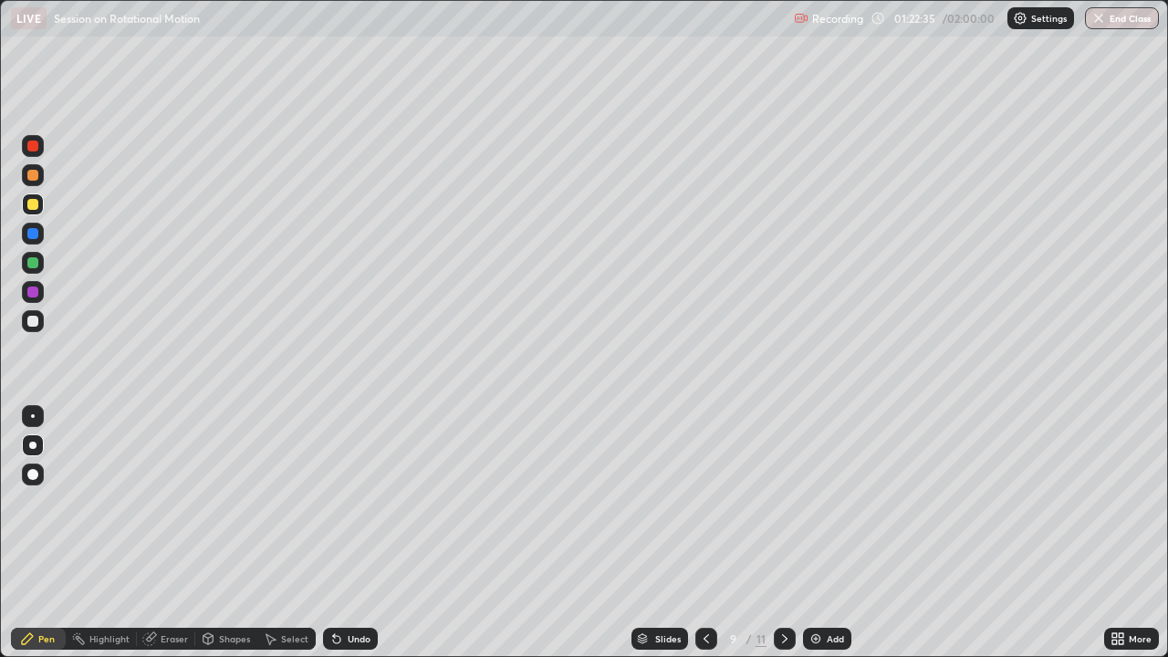
click at [781, 502] on icon at bounding box center [784, 638] width 15 height 15
click at [703, 502] on icon at bounding box center [705, 638] width 5 height 9
click at [785, 502] on div at bounding box center [784, 639] width 22 height 22
click at [704, 502] on icon at bounding box center [706, 638] width 15 height 15
click at [783, 502] on icon at bounding box center [784, 638] width 15 height 15
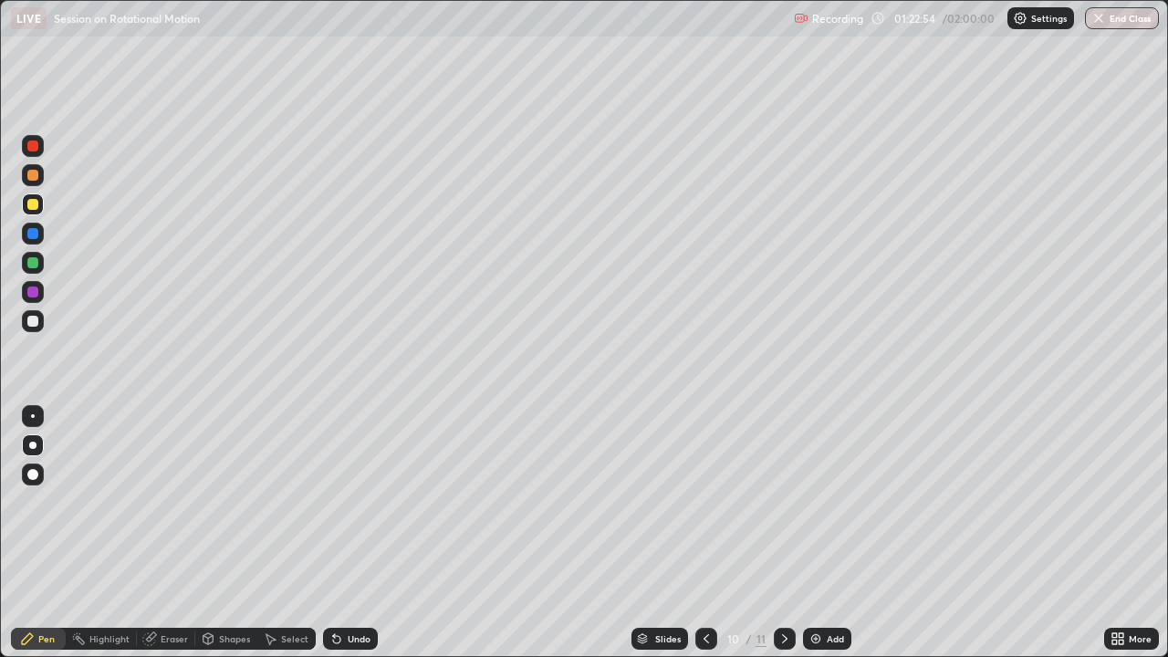
click at [704, 502] on icon at bounding box center [706, 638] width 15 height 15
click at [783, 502] on icon at bounding box center [784, 638] width 15 height 15
click at [39, 230] on div at bounding box center [33, 234] width 22 height 22
click at [40, 180] on div at bounding box center [33, 175] width 22 height 22
click at [706, 502] on icon at bounding box center [706, 638] width 15 height 15
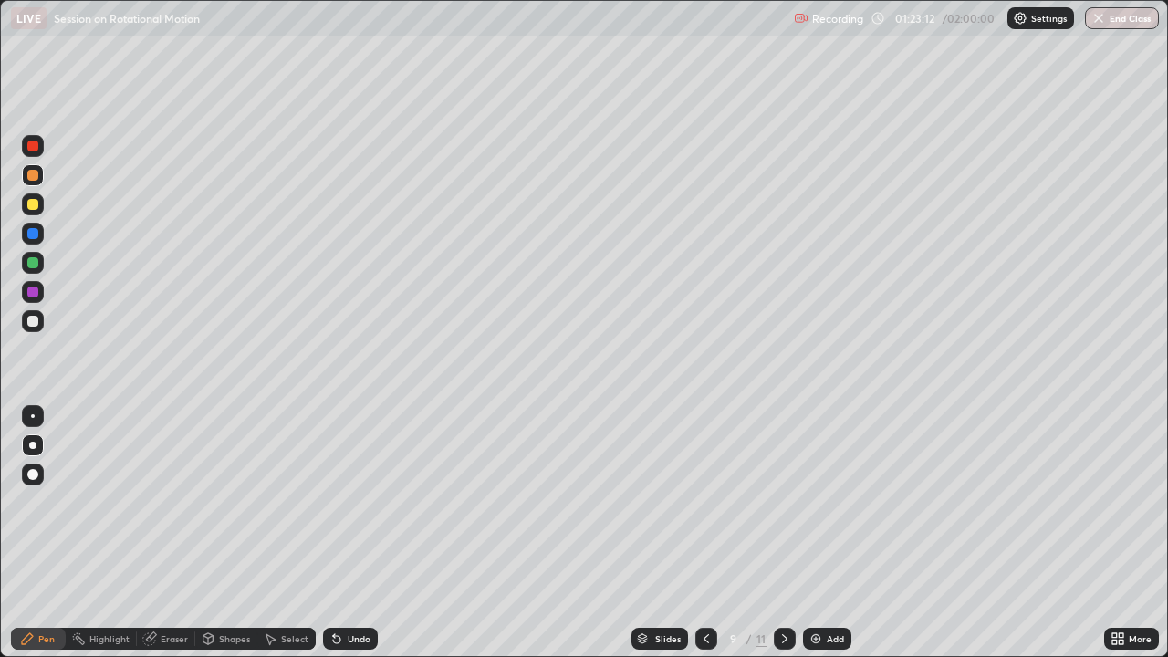
click at [784, 502] on icon at bounding box center [784, 638] width 15 height 15
click at [705, 502] on icon at bounding box center [706, 638] width 15 height 15
click at [787, 502] on icon at bounding box center [784, 638] width 15 height 15
click at [704, 502] on icon at bounding box center [706, 638] width 15 height 15
click at [783, 502] on icon at bounding box center [784, 638] width 15 height 15
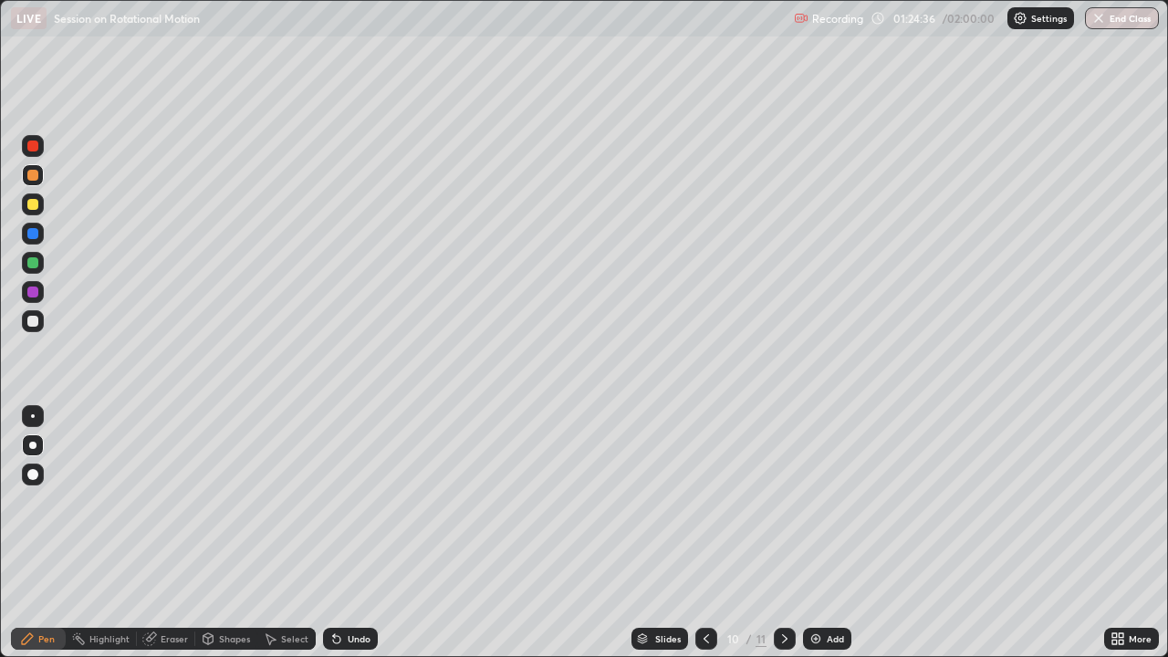
click at [707, 502] on div at bounding box center [706, 639] width 22 height 22
click at [814, 502] on img at bounding box center [815, 638] width 15 height 15
click at [704, 502] on icon at bounding box center [706, 638] width 15 height 15
click at [783, 502] on div at bounding box center [784, 639] width 22 height 22
click at [782, 502] on icon at bounding box center [784, 638] width 15 height 15
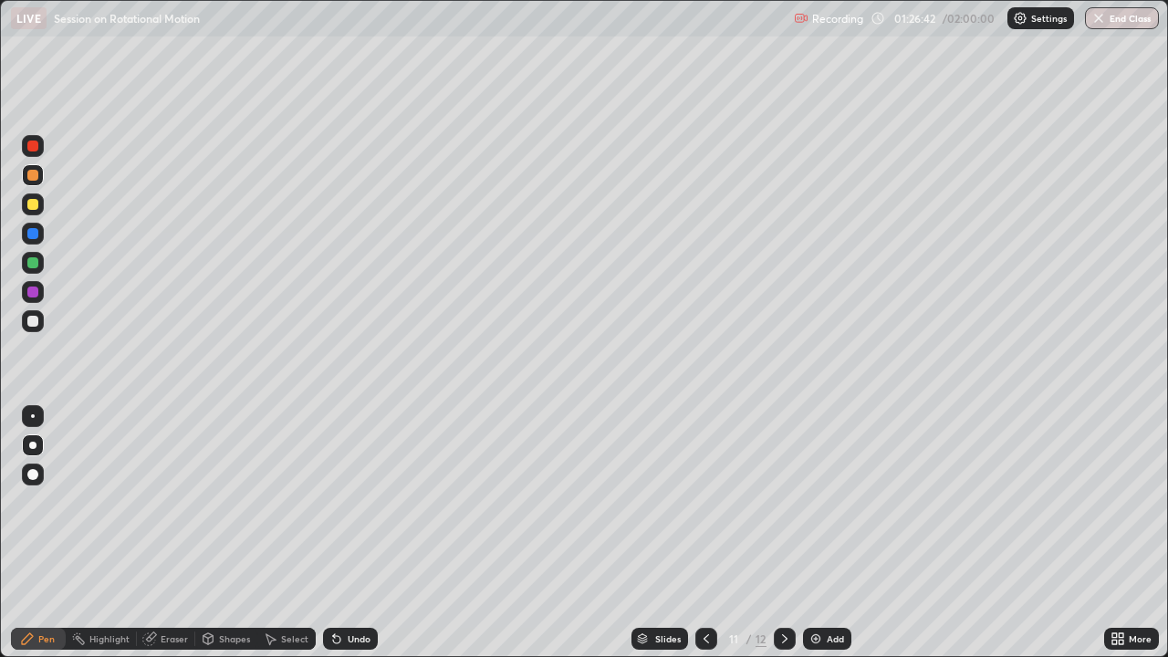
click at [701, 502] on icon at bounding box center [706, 638] width 15 height 15
click at [704, 502] on icon at bounding box center [706, 638] width 15 height 15
click at [781, 502] on icon at bounding box center [784, 638] width 15 height 15
click at [783, 502] on icon at bounding box center [784, 638] width 5 height 9
click at [840, 502] on div "Add" at bounding box center [834, 638] width 17 height 9
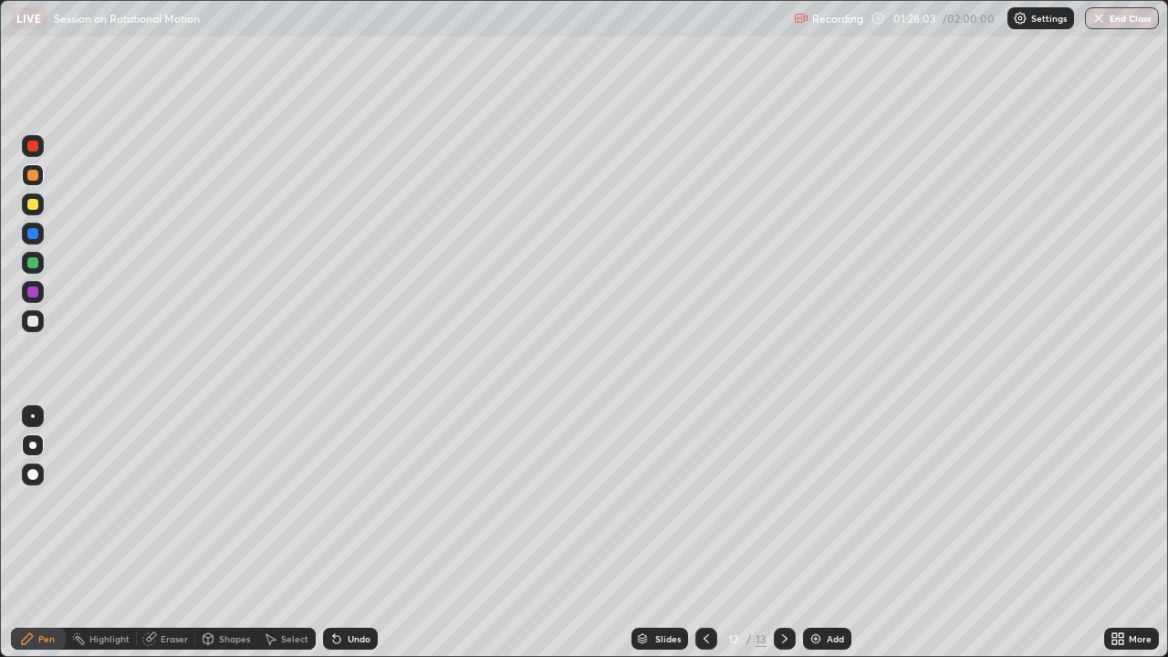
click at [34, 204] on div at bounding box center [32, 204] width 11 height 11
click at [351, 502] on div "Undo" at bounding box center [359, 638] width 23 height 9
click at [36, 184] on div at bounding box center [33, 175] width 22 height 22
click at [39, 177] on div at bounding box center [33, 175] width 22 height 22
click at [40, 288] on div at bounding box center [33, 292] width 22 height 22
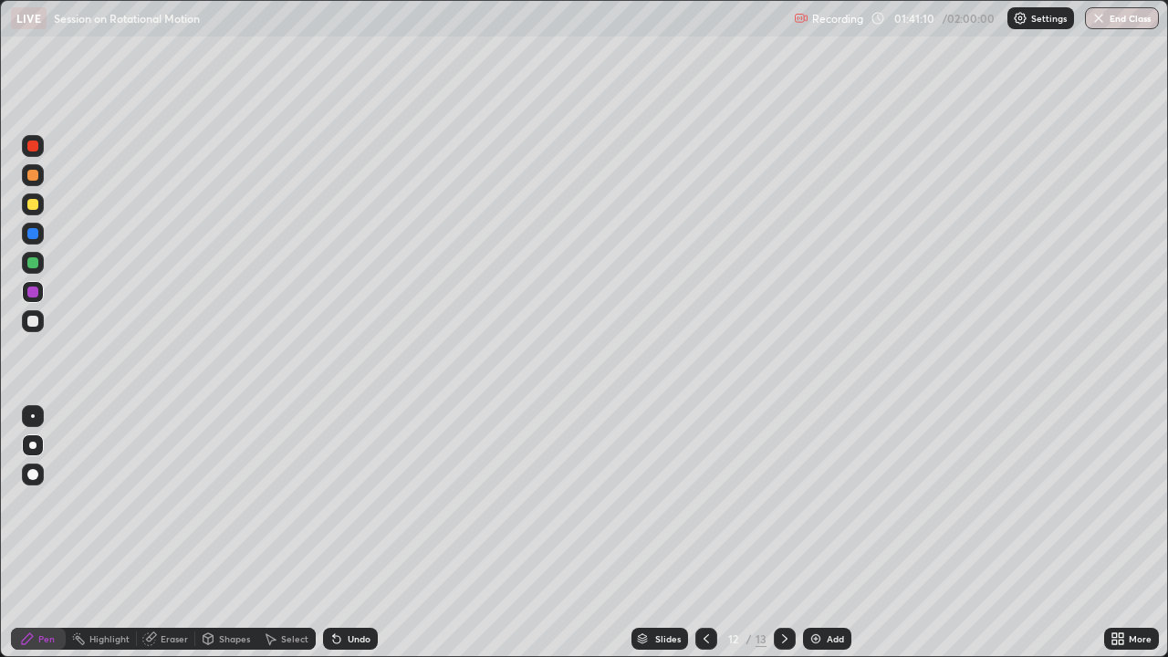
click at [819, 502] on div "Add" at bounding box center [827, 639] width 48 height 22
click at [704, 502] on icon at bounding box center [706, 638] width 15 height 15
click at [782, 502] on icon at bounding box center [784, 638] width 15 height 15
click at [703, 502] on icon at bounding box center [706, 638] width 15 height 15
click at [776, 502] on div at bounding box center [784, 638] width 22 height 36
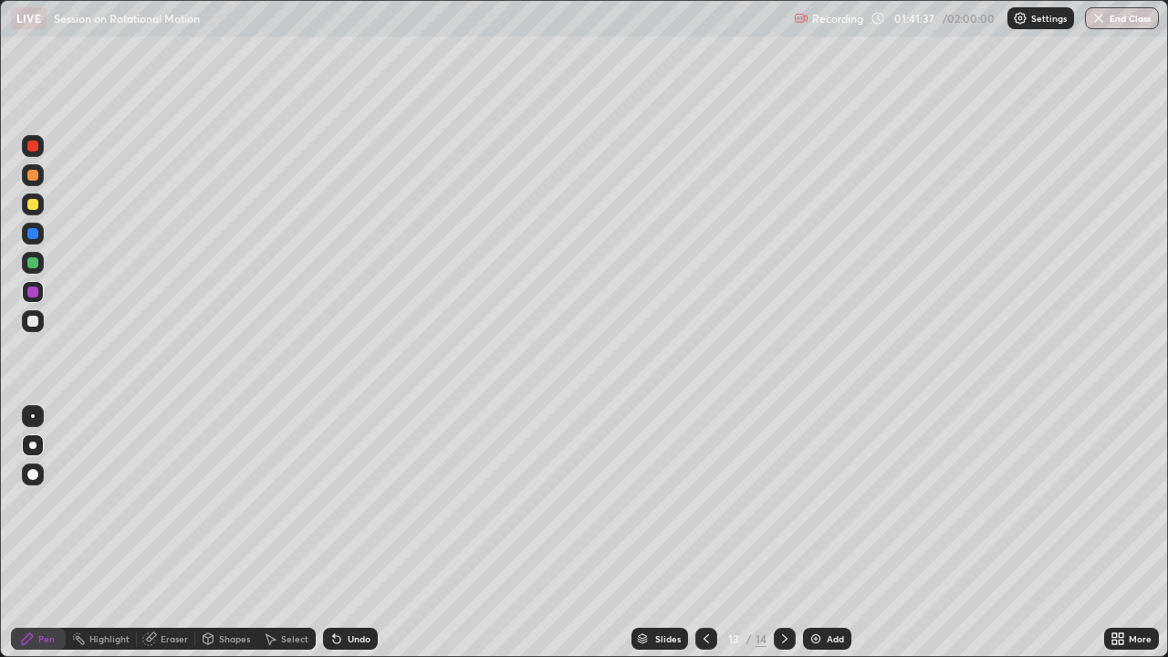
click at [698, 502] on div at bounding box center [706, 639] width 22 height 22
click at [783, 502] on icon at bounding box center [784, 638] width 15 height 15
click at [711, 502] on div at bounding box center [706, 639] width 22 height 22
click at [791, 502] on div at bounding box center [784, 639] width 22 height 22
click at [704, 502] on icon at bounding box center [706, 638] width 15 height 15
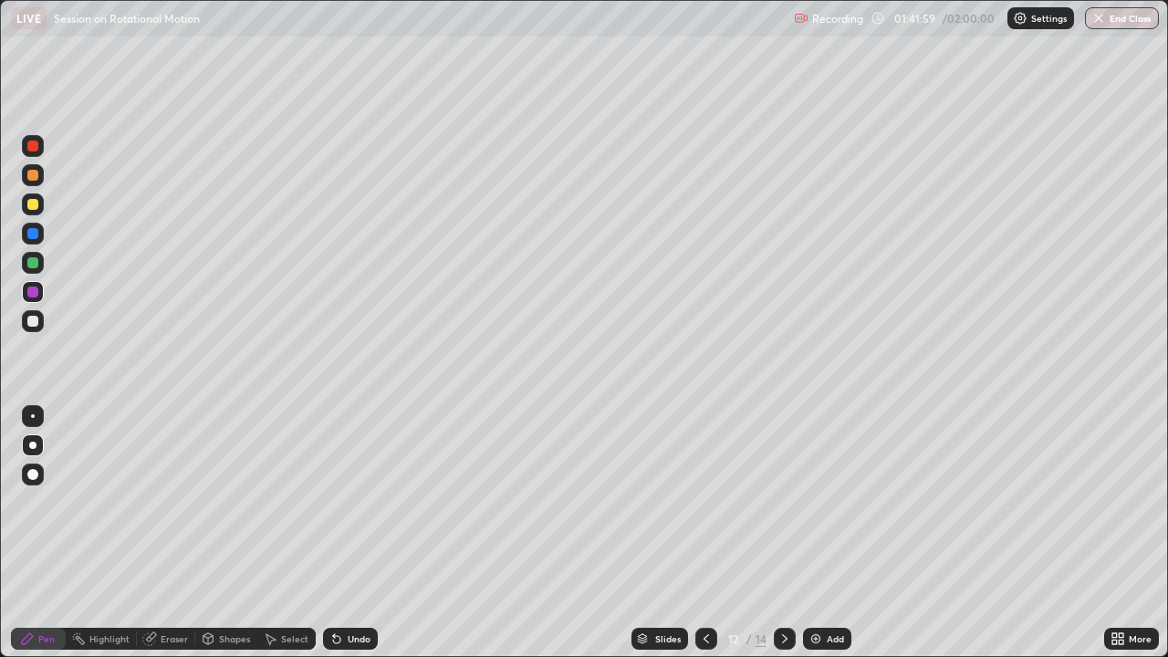
click at [783, 502] on icon at bounding box center [784, 638] width 15 height 15
click at [702, 502] on icon at bounding box center [706, 638] width 15 height 15
click at [784, 502] on icon at bounding box center [784, 638] width 15 height 15
click at [704, 502] on icon at bounding box center [706, 638] width 15 height 15
click at [780, 502] on icon at bounding box center [784, 638] width 15 height 15
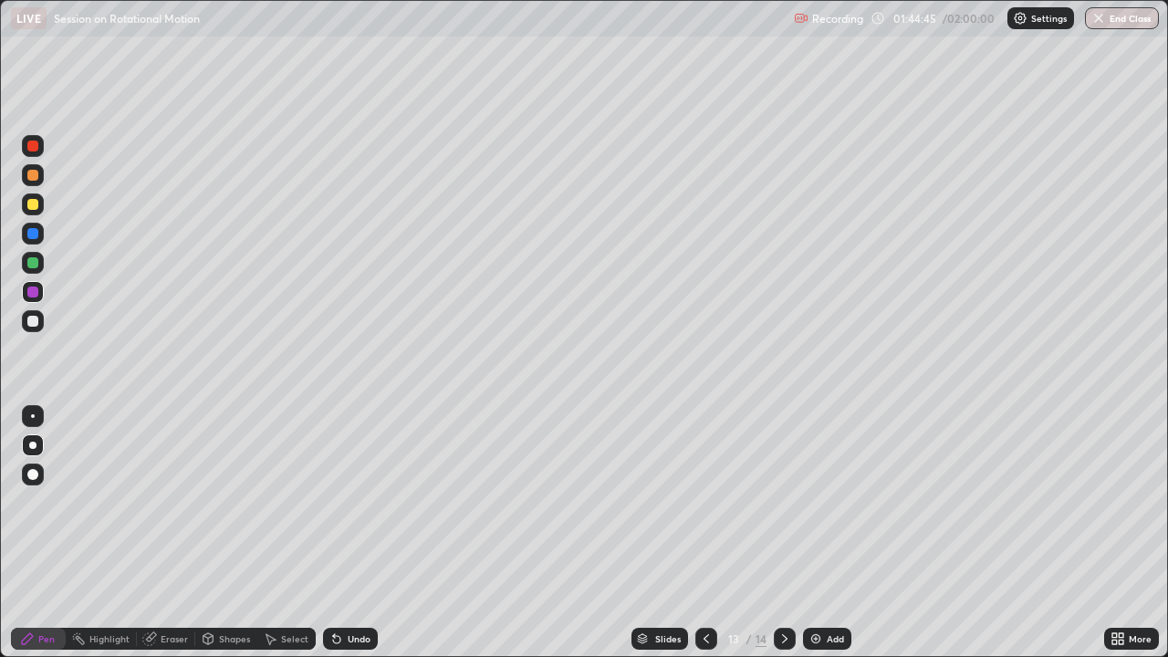
click at [698, 502] on div at bounding box center [706, 639] width 22 height 22
click at [782, 502] on icon at bounding box center [784, 638] width 5 height 9
click at [704, 502] on icon at bounding box center [706, 638] width 15 height 15
click at [783, 502] on icon at bounding box center [784, 638] width 15 height 15
click at [177, 502] on div "Eraser" at bounding box center [166, 639] width 58 height 22
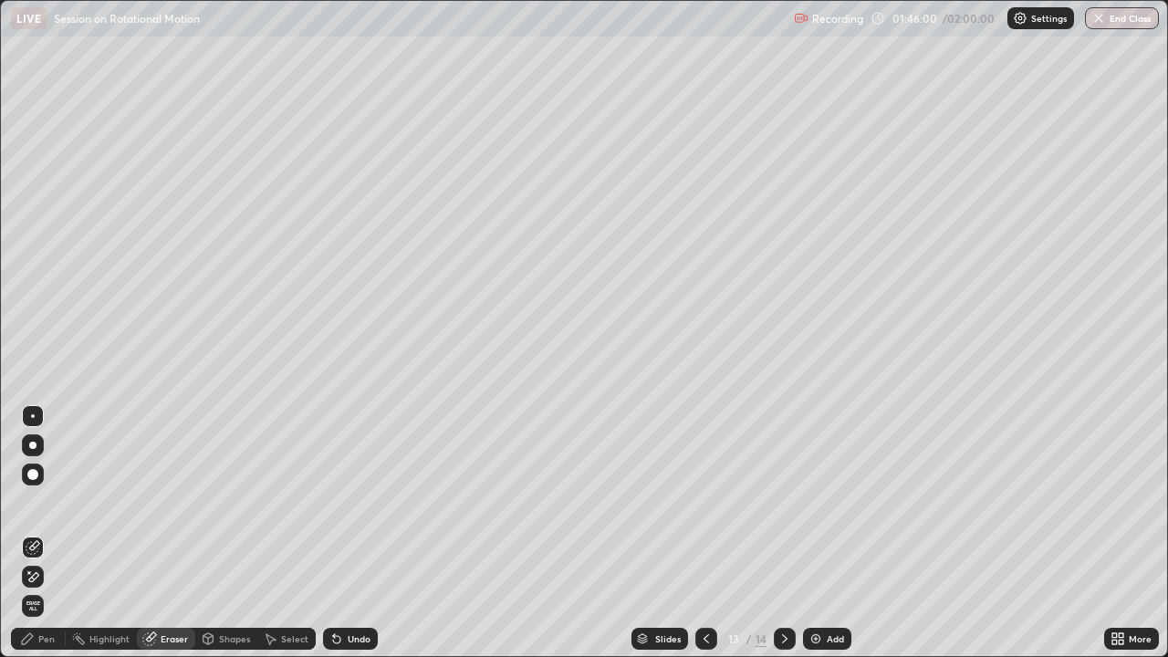
click at [56, 502] on div "Pen" at bounding box center [38, 639] width 55 height 22
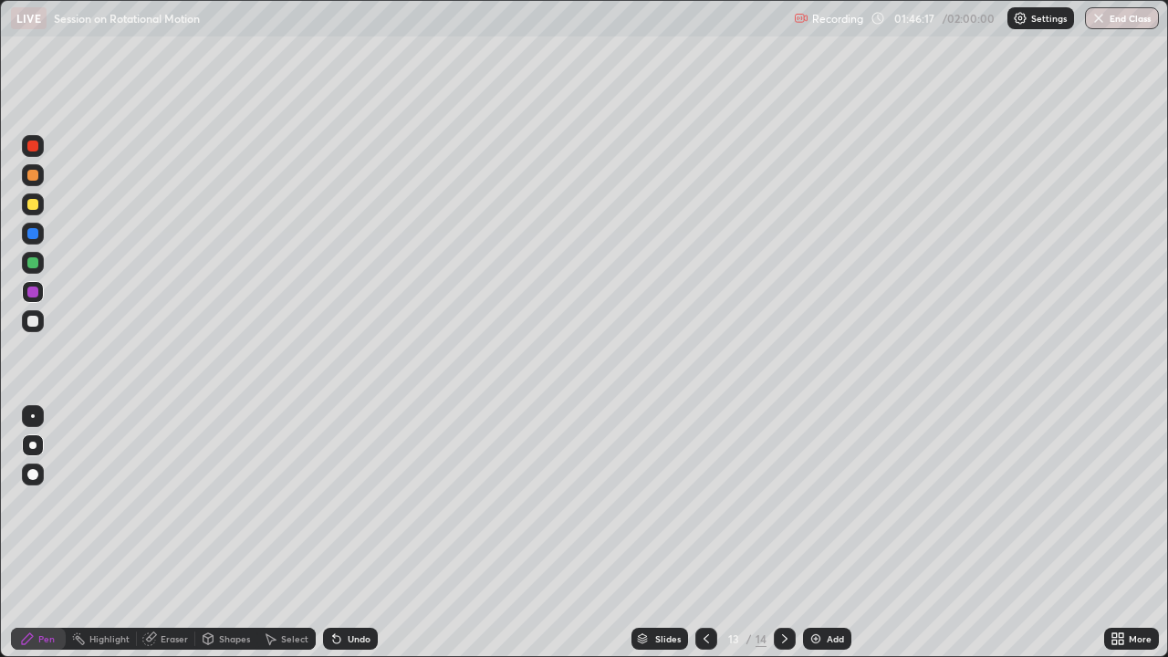
click at [704, 502] on icon at bounding box center [706, 638] width 15 height 15
click at [783, 502] on icon at bounding box center [784, 638] width 15 height 15
click at [704, 502] on div at bounding box center [706, 639] width 22 height 22
click at [699, 502] on div at bounding box center [706, 639] width 22 height 22
click at [704, 502] on icon at bounding box center [706, 638] width 15 height 15
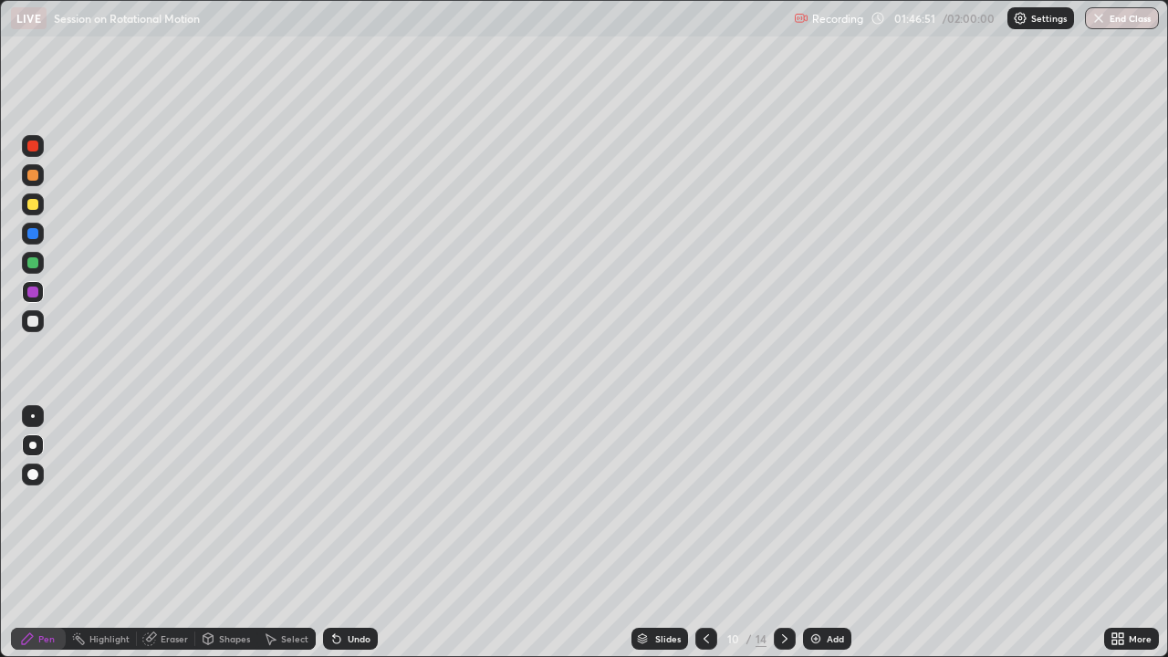
click at [705, 502] on icon at bounding box center [706, 638] width 15 height 15
click at [704, 502] on icon at bounding box center [706, 638] width 15 height 15
click at [703, 502] on icon at bounding box center [706, 638] width 15 height 15
click at [703, 502] on icon at bounding box center [705, 638] width 5 height 9
click at [703, 502] on icon at bounding box center [706, 638] width 15 height 15
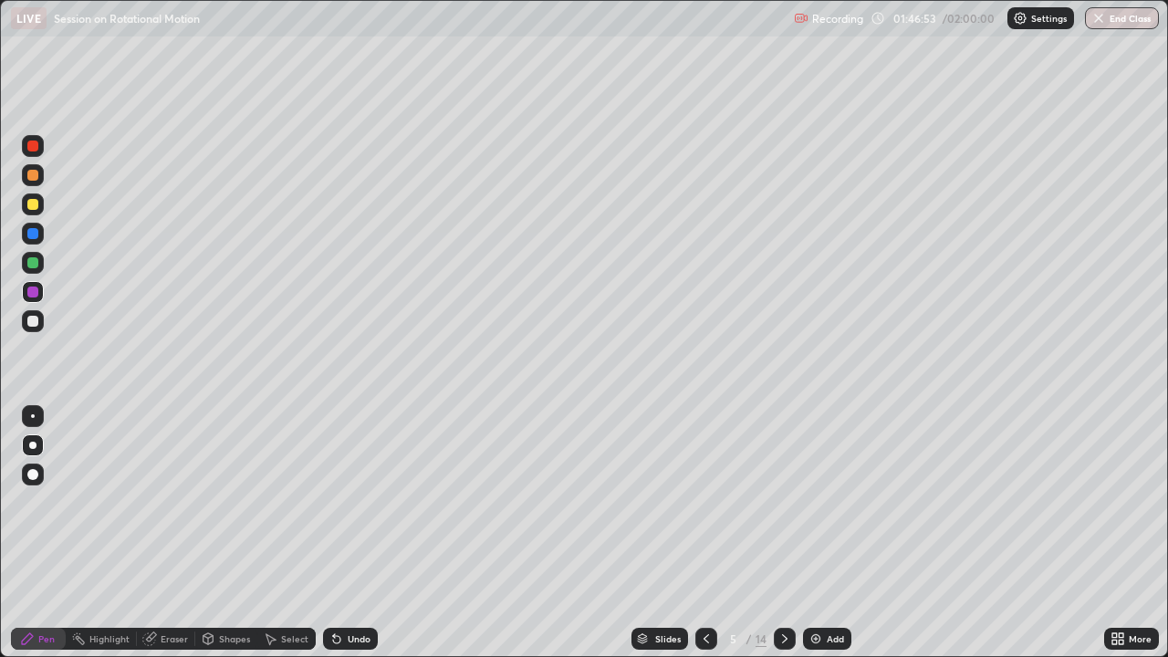
click at [704, 502] on icon at bounding box center [705, 638] width 5 height 9
click at [705, 502] on icon at bounding box center [706, 638] width 15 height 15
click at [1125, 26] on button "End Class" at bounding box center [1122, 18] width 74 height 22
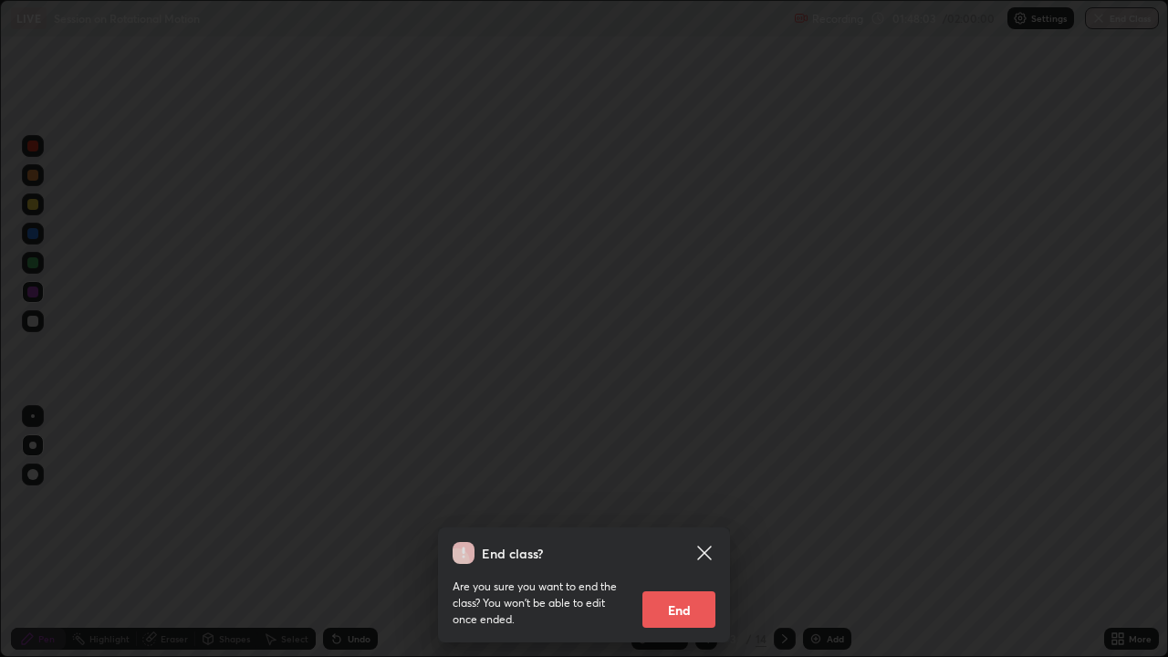
click at [665, 502] on button "End" at bounding box center [678, 609] width 73 height 36
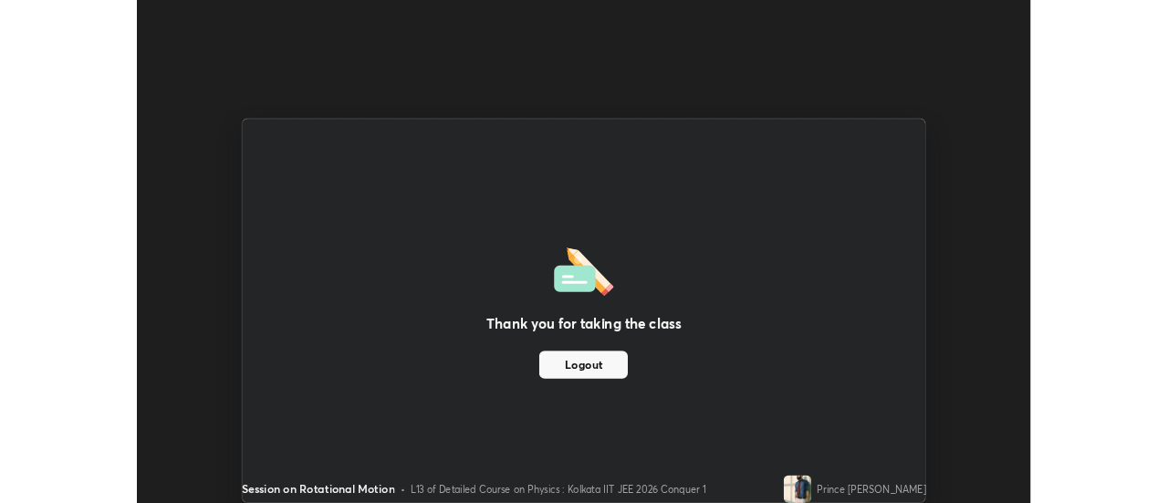
scroll to position [90712, 90047]
